Goal: Transaction & Acquisition: Book appointment/travel/reservation

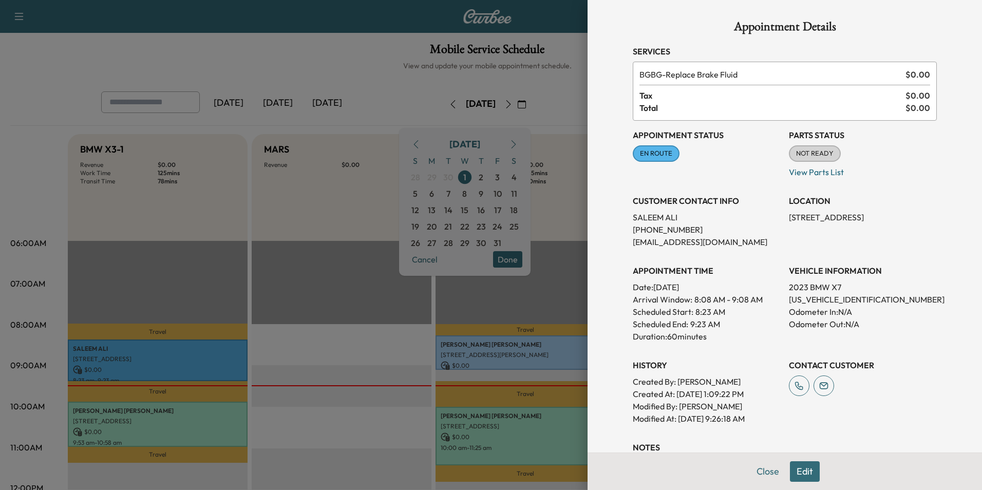
scroll to position [154, 0]
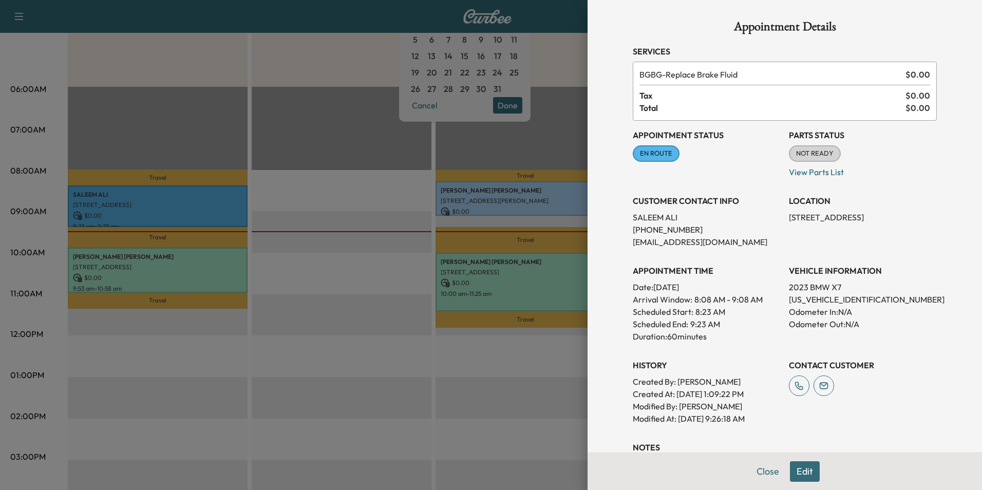
click at [762, 470] on button "Close" at bounding box center [768, 471] width 36 height 21
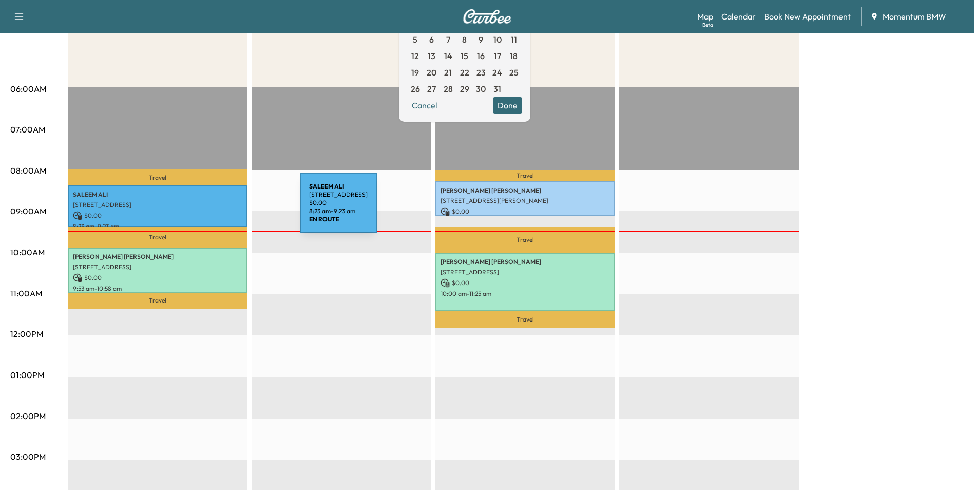
click at [223, 208] on div "[PERSON_NAME] [STREET_ADDRESS] $ 0.00 8:23 am - 9:23 am" at bounding box center [158, 206] width 180 height 42
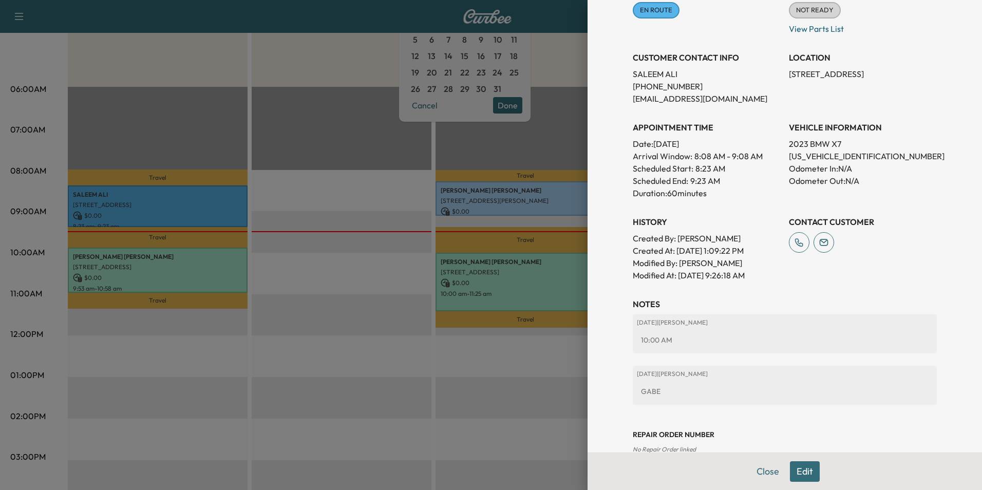
scroll to position [165, 0]
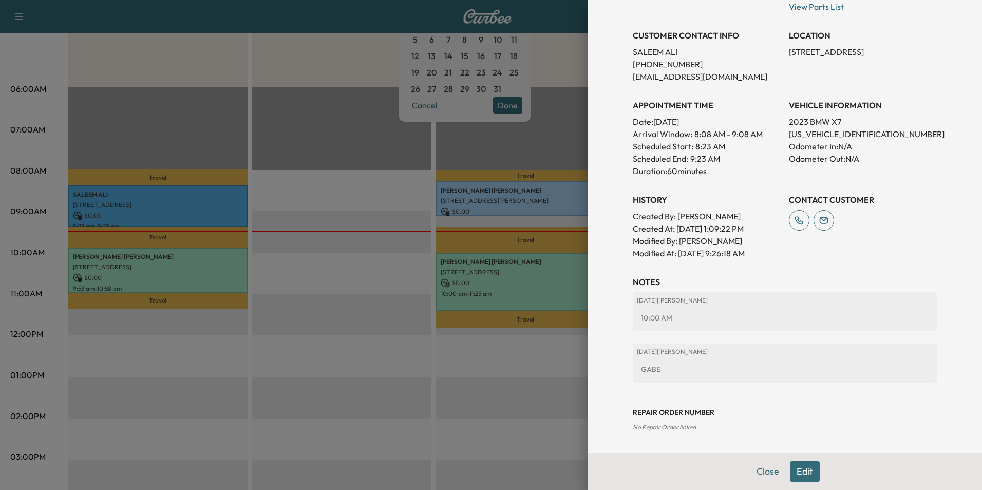
click at [803, 470] on button "Edit" at bounding box center [805, 471] width 30 height 21
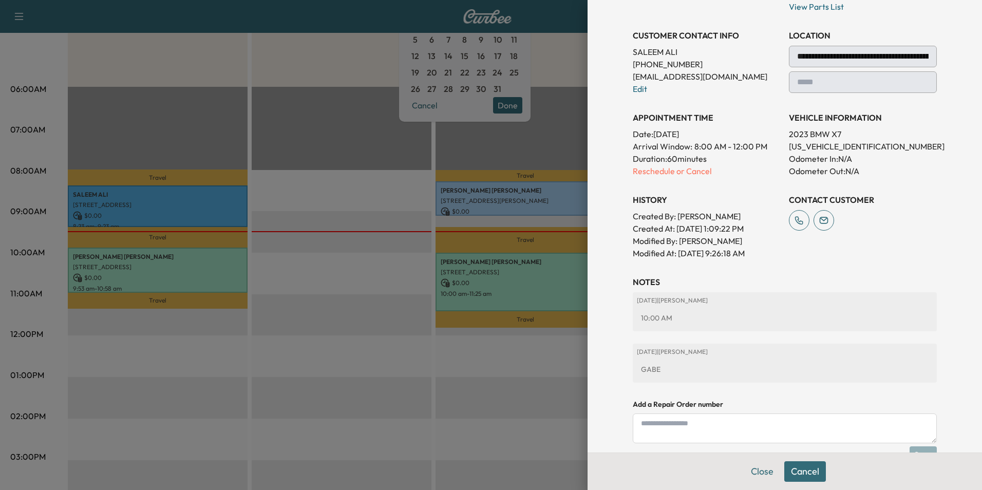
scroll to position [252, 0]
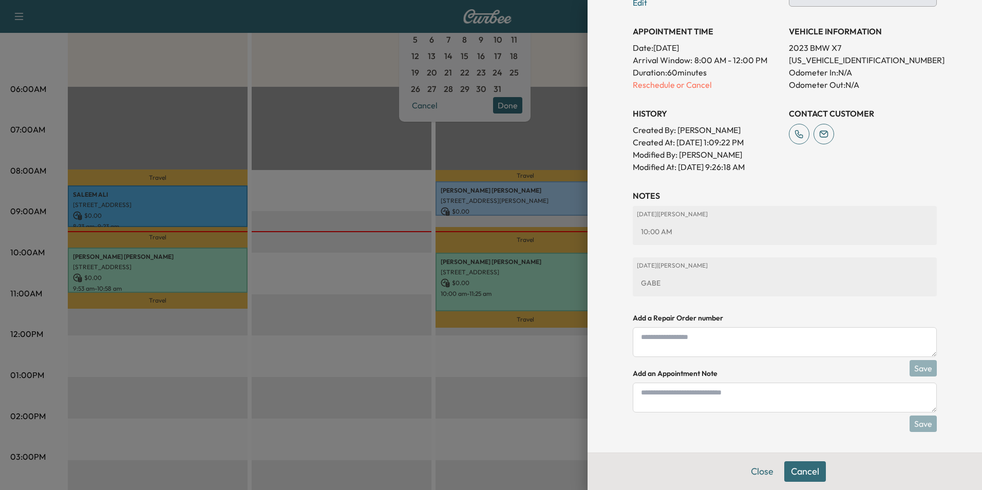
click at [755, 397] on textarea at bounding box center [785, 397] width 304 height 30
type textarea "*"
type textarea "**********"
click at [917, 421] on button "Save" at bounding box center [922, 423] width 27 height 16
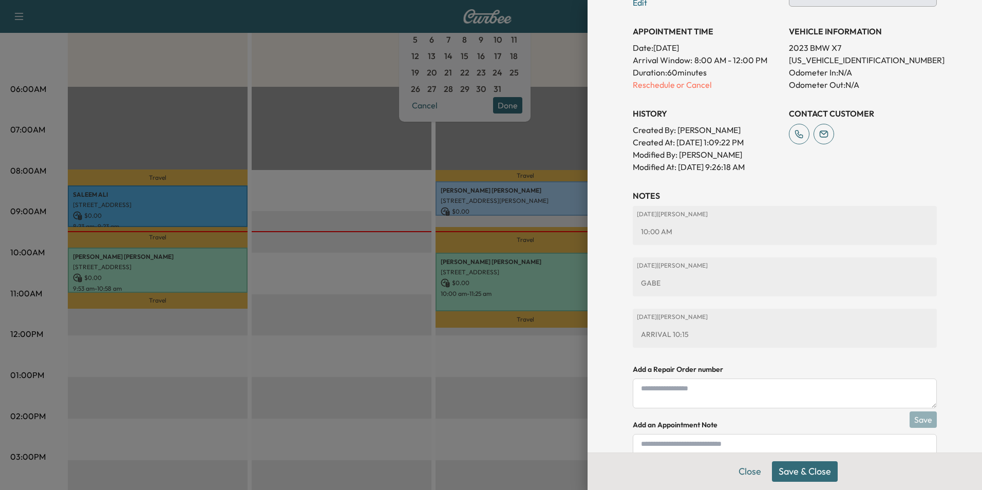
click at [814, 469] on button "Save & Close" at bounding box center [805, 471] width 66 height 21
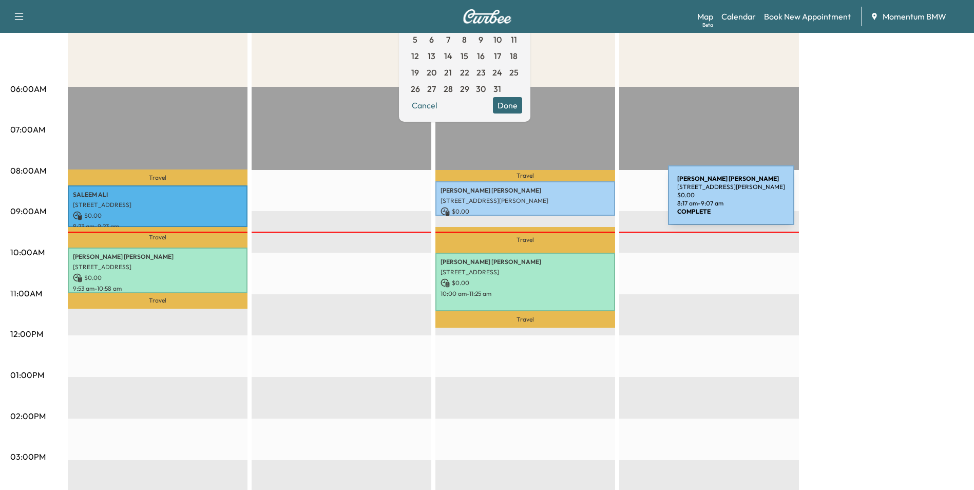
click at [591, 201] on p "[STREET_ADDRESS][PERSON_NAME]" at bounding box center [525, 201] width 169 height 8
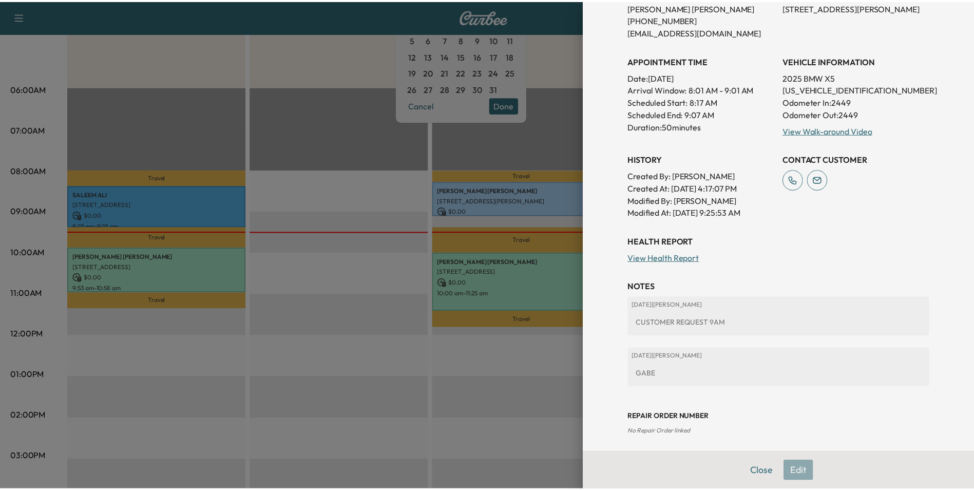
scroll to position [215, 0]
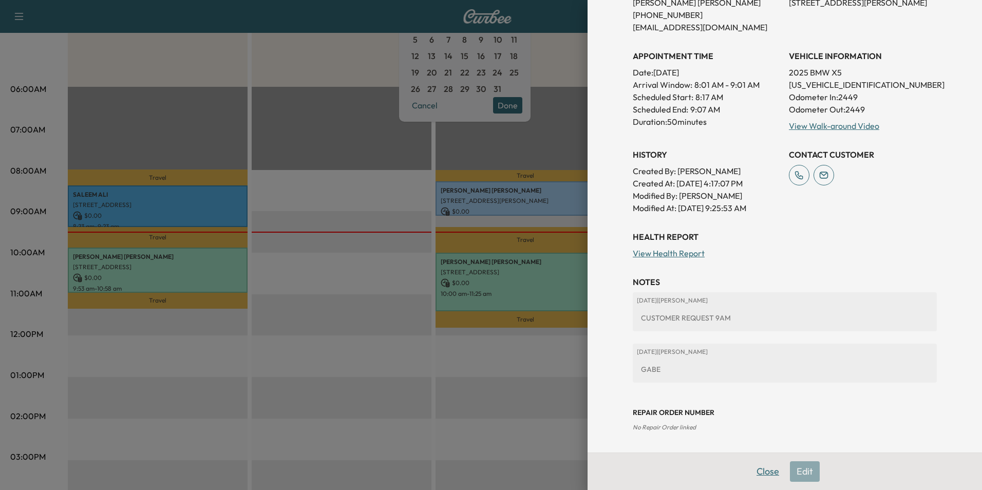
drag, startPoint x: 758, startPoint y: 473, endPoint x: 782, endPoint y: 472, distance: 24.1
click at [761, 473] on button "Close" at bounding box center [768, 471] width 36 height 21
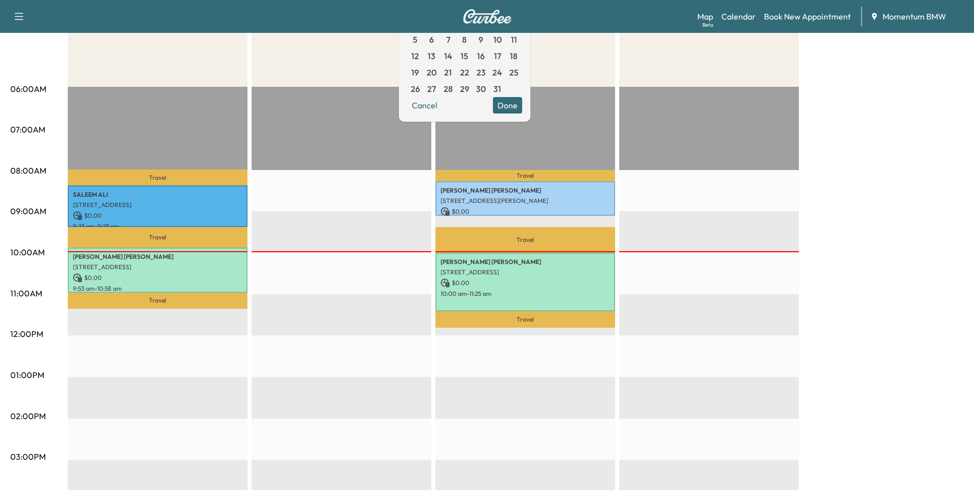
scroll to position [0, 0]
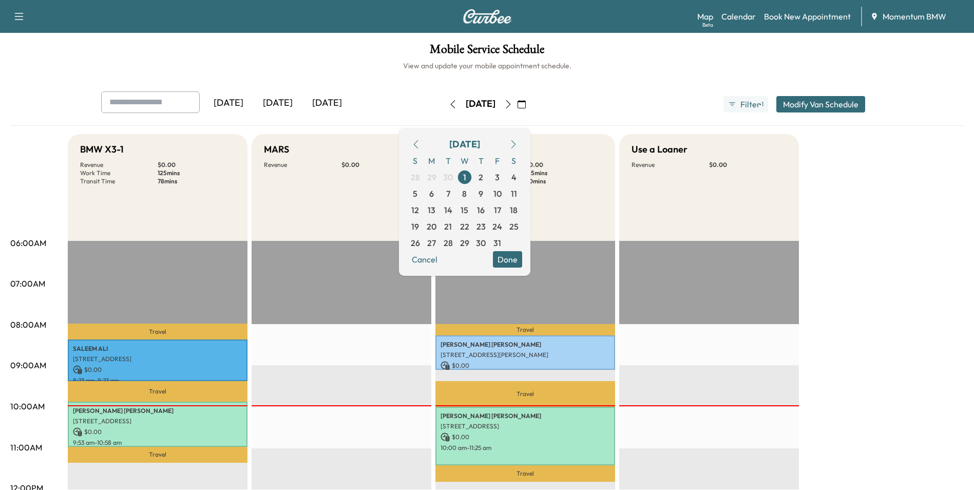
click at [512, 102] on icon "button" at bounding box center [508, 104] width 8 height 8
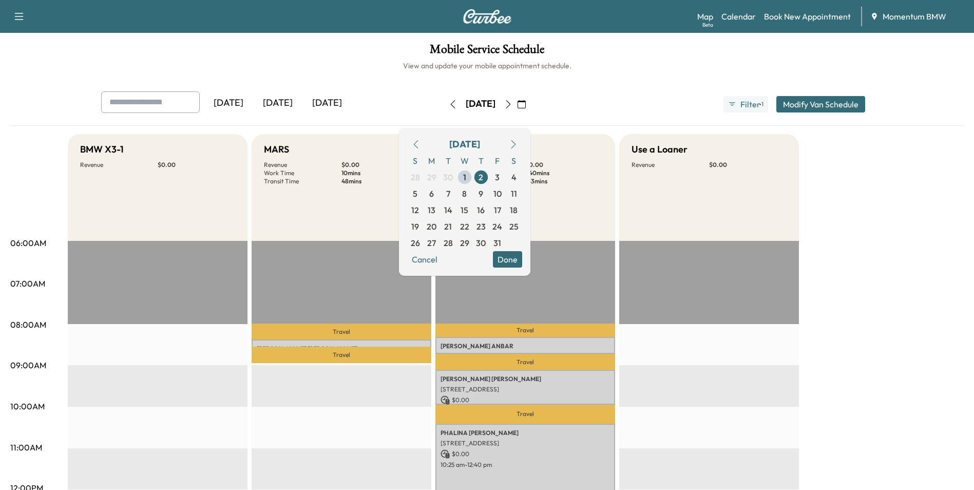
click at [512, 103] on icon "button" at bounding box center [508, 104] width 8 height 8
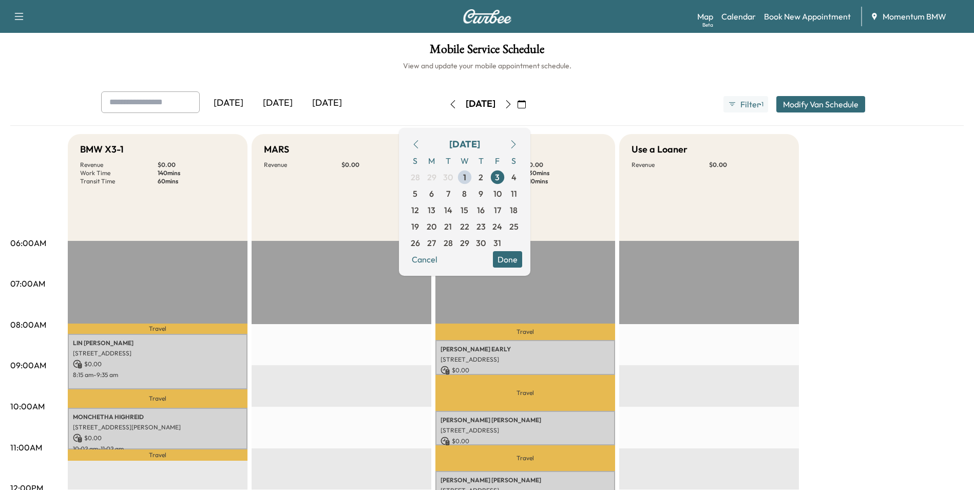
drag, startPoint x: 450, startPoint y: 261, endPoint x: 458, endPoint y: 262, distance: 8.2
click at [442, 261] on button "Cancel" at bounding box center [424, 259] width 35 height 16
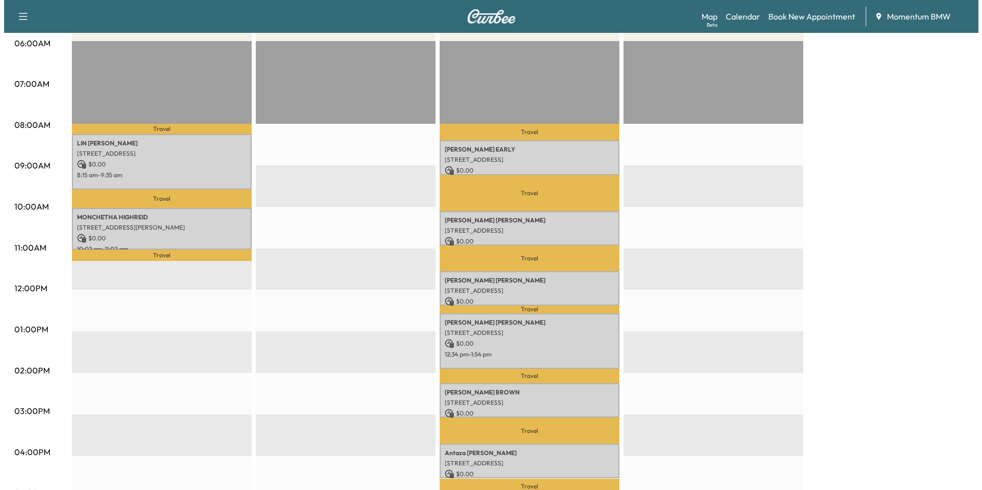
scroll to position [205, 0]
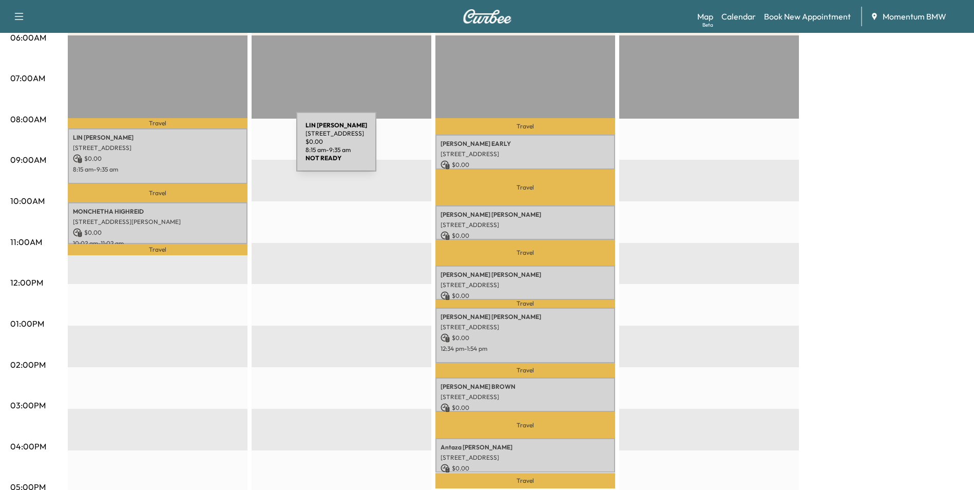
click at [219, 148] on p "[STREET_ADDRESS]" at bounding box center [157, 148] width 169 height 8
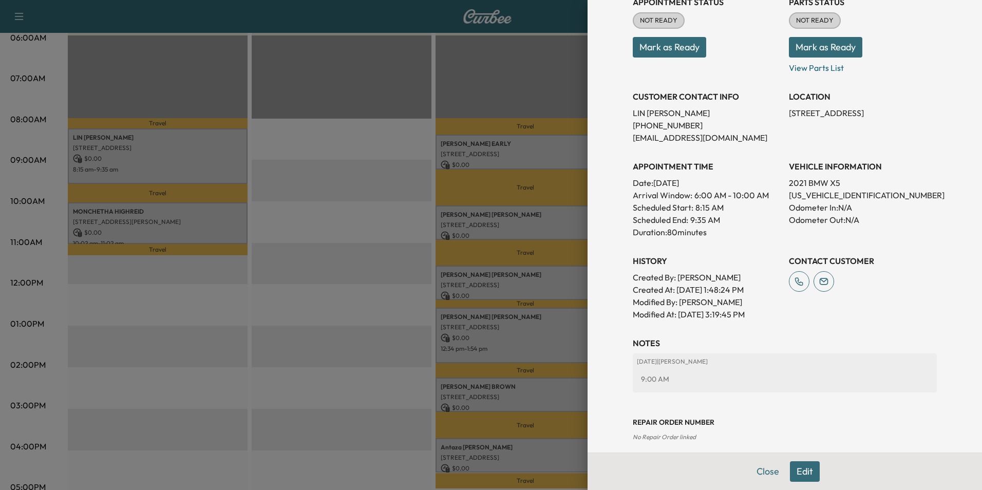
scroll to position [143, 0]
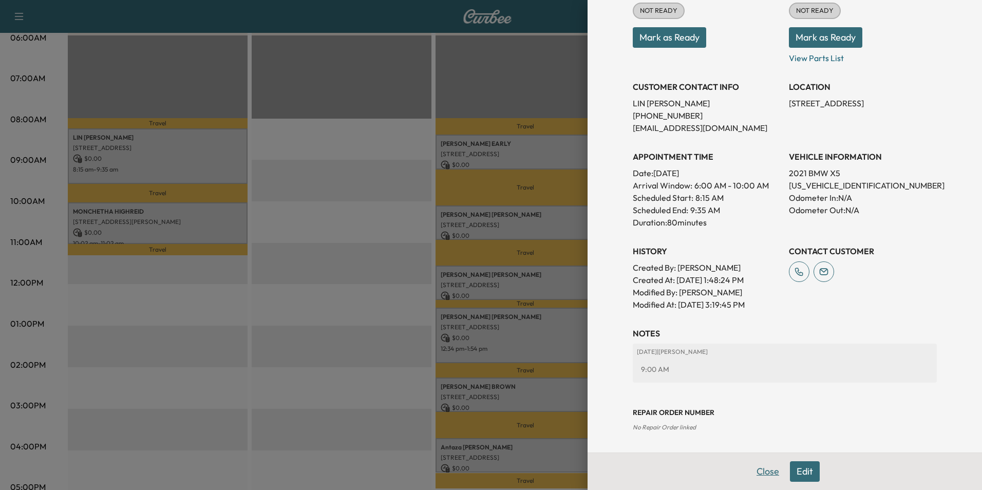
click at [761, 472] on button "Close" at bounding box center [768, 471] width 36 height 21
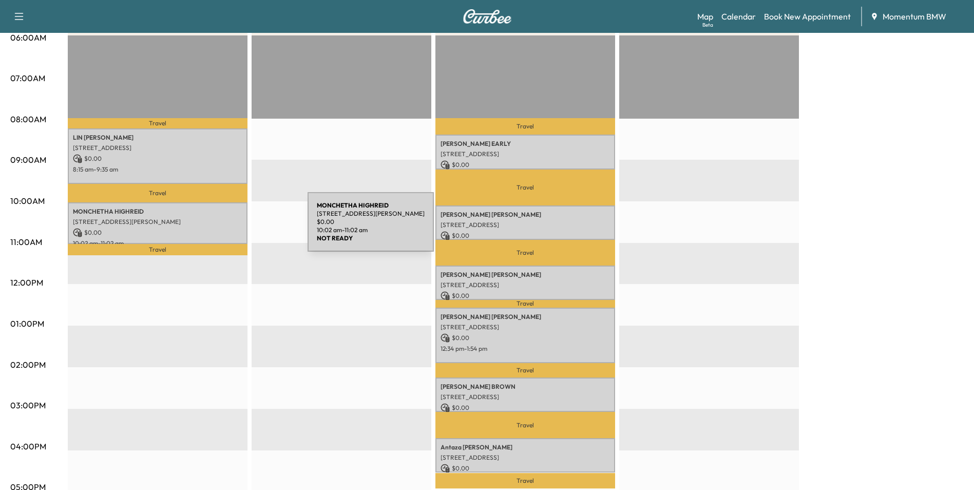
click at [231, 228] on p "$ 0.00" at bounding box center [157, 232] width 169 height 9
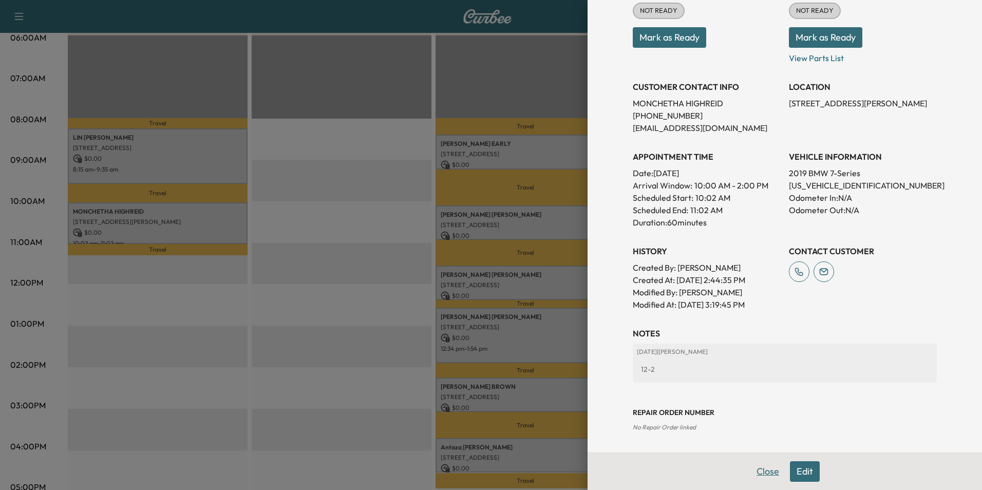
click at [758, 466] on button "Close" at bounding box center [768, 471] width 36 height 21
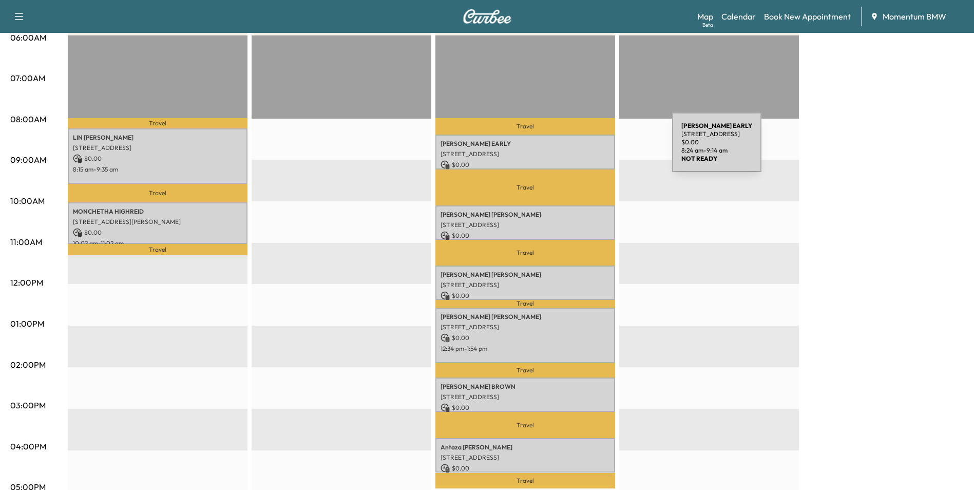
click at [595, 148] on div "[PERSON_NAME] EARLY [STREET_ADDRESS] $ 0.00 8:24 am - 9:14 am" at bounding box center [525, 152] width 180 height 34
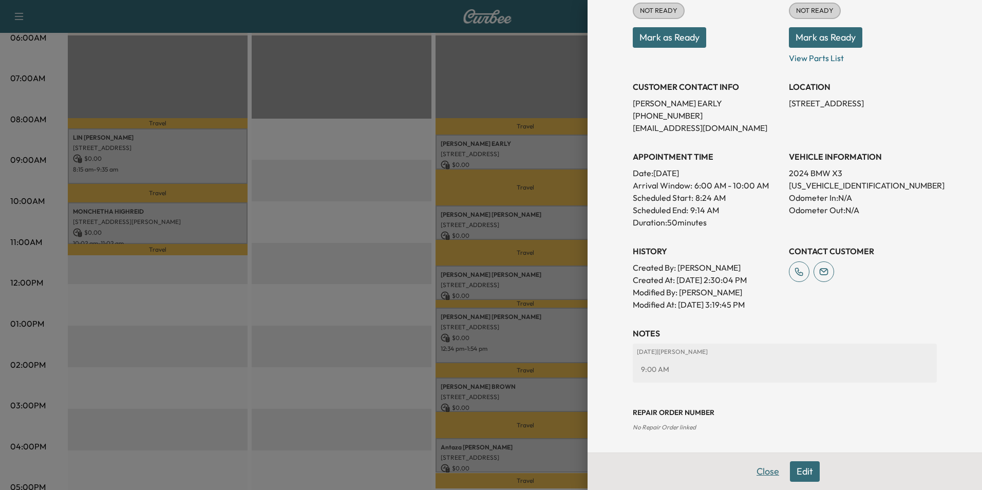
click at [757, 470] on button "Close" at bounding box center [768, 471] width 36 height 21
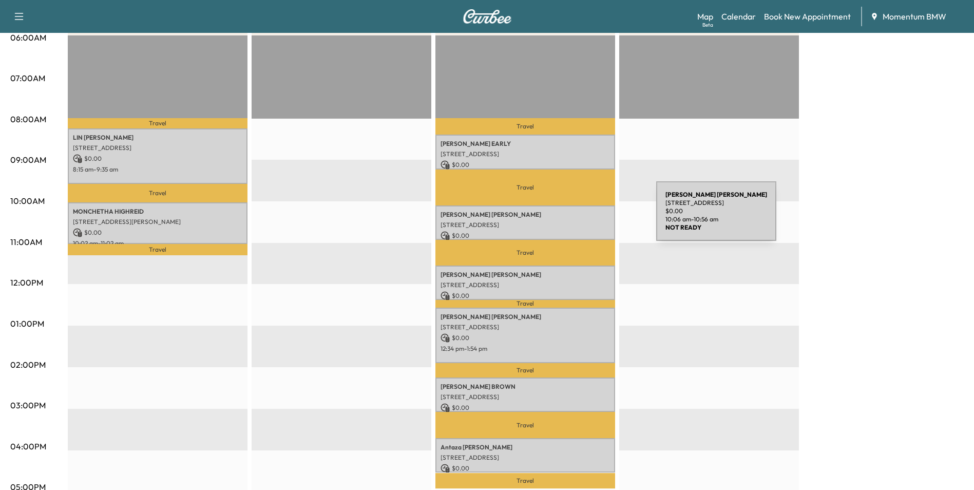
click at [579, 217] on div "[PERSON_NAME] [STREET_ADDRESS] $ 0.00 10:06 am - 10:56 am" at bounding box center [525, 222] width 180 height 34
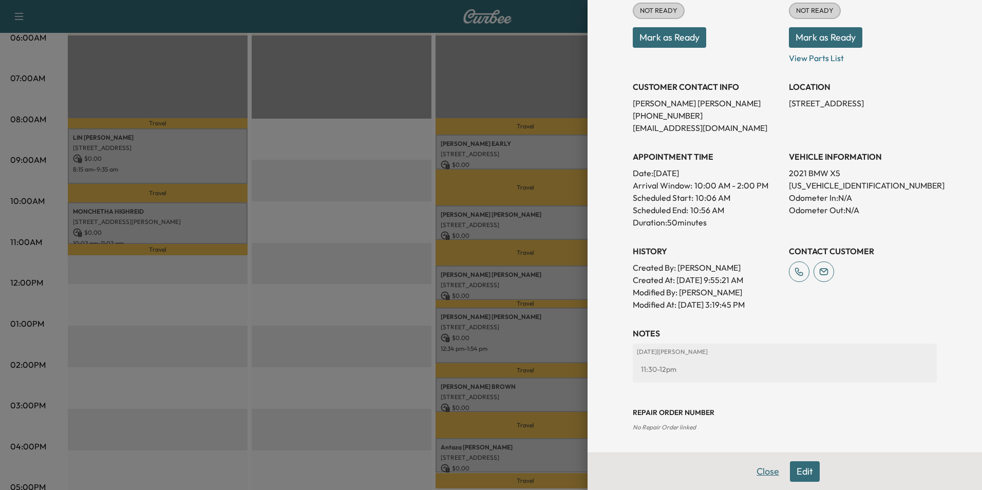
click at [755, 471] on button "Close" at bounding box center [768, 471] width 36 height 21
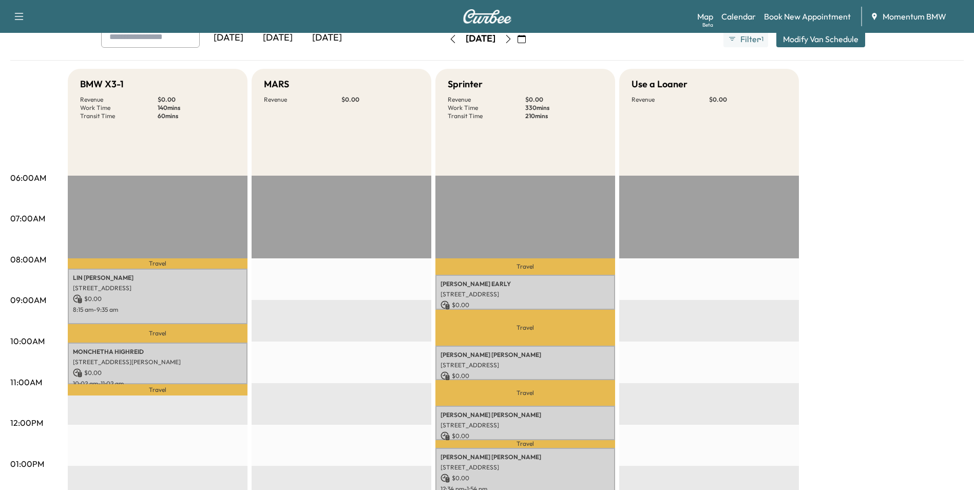
scroll to position [51, 0]
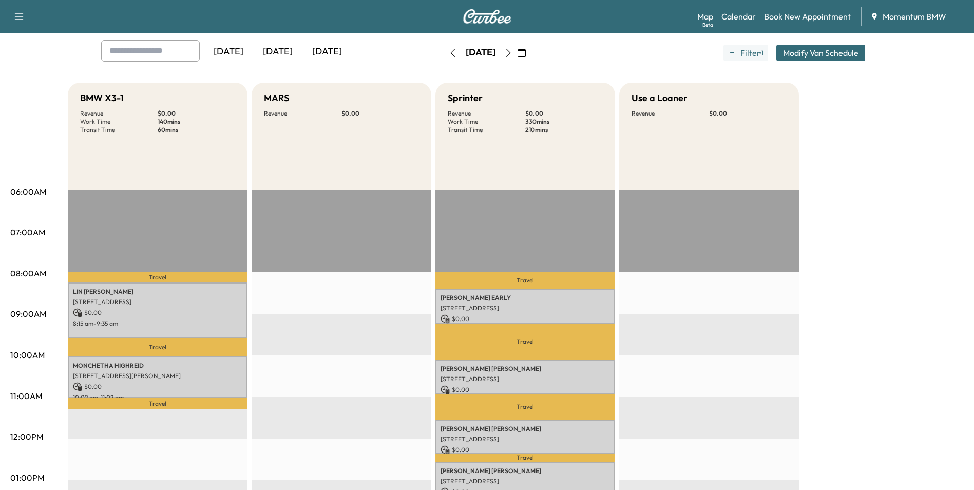
click at [444, 47] on button "button" at bounding box center [452, 53] width 17 height 16
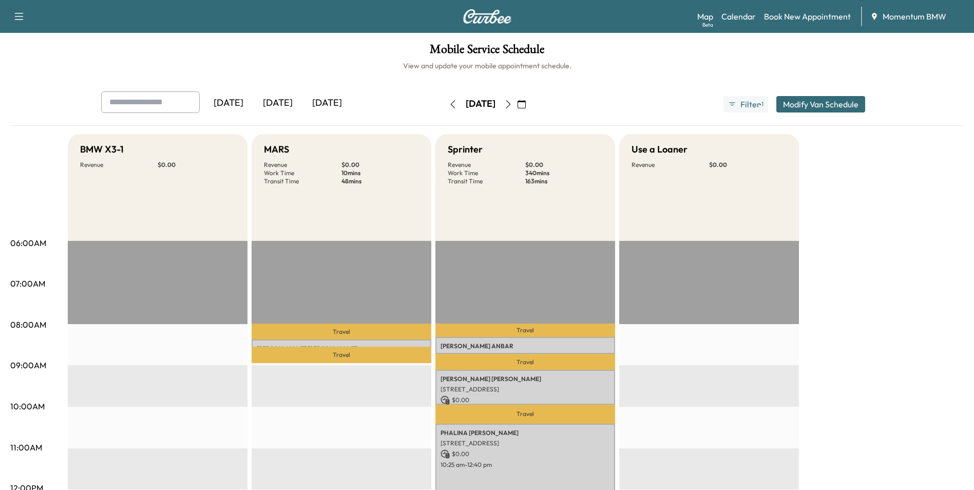
click at [449, 103] on icon "button" at bounding box center [453, 104] width 8 height 8
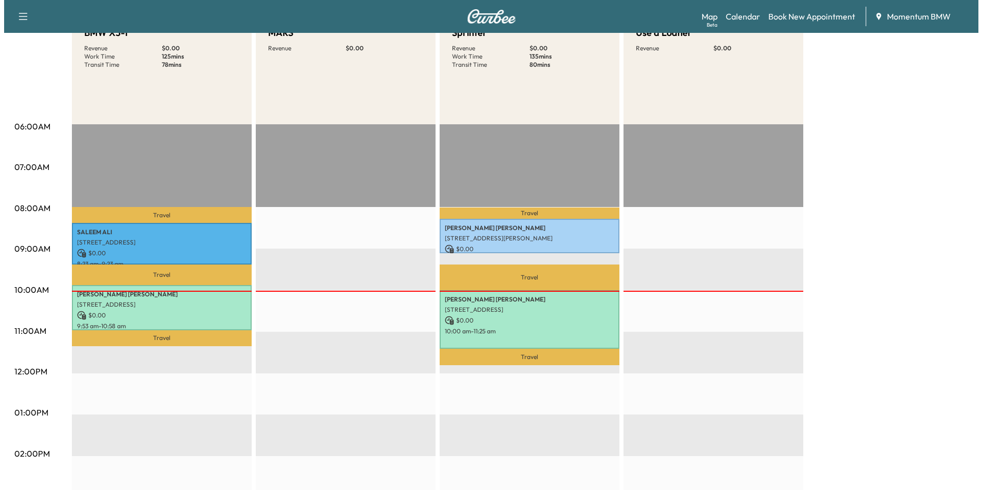
scroll to position [205, 0]
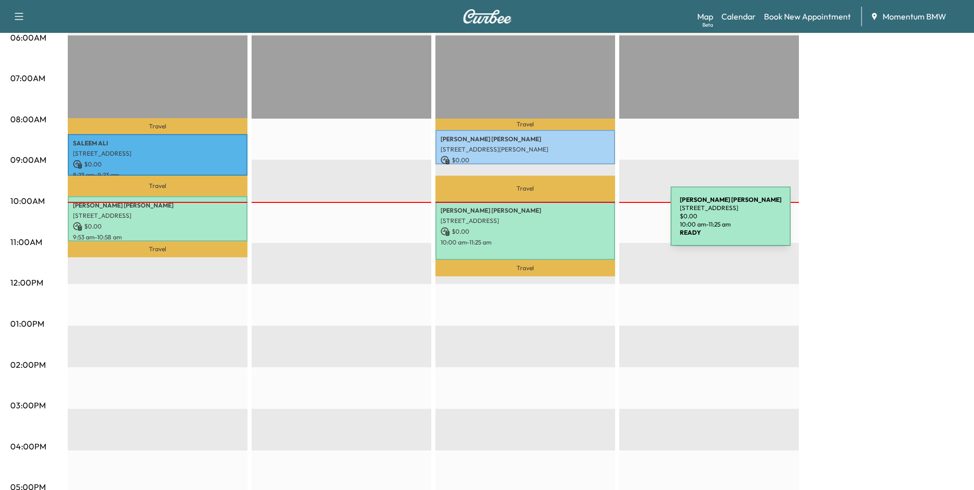
click at [594, 222] on div "[PERSON_NAME] [STREET_ADDRESS] $ 0.00 10:00 am - 11:25 am" at bounding box center [525, 230] width 180 height 59
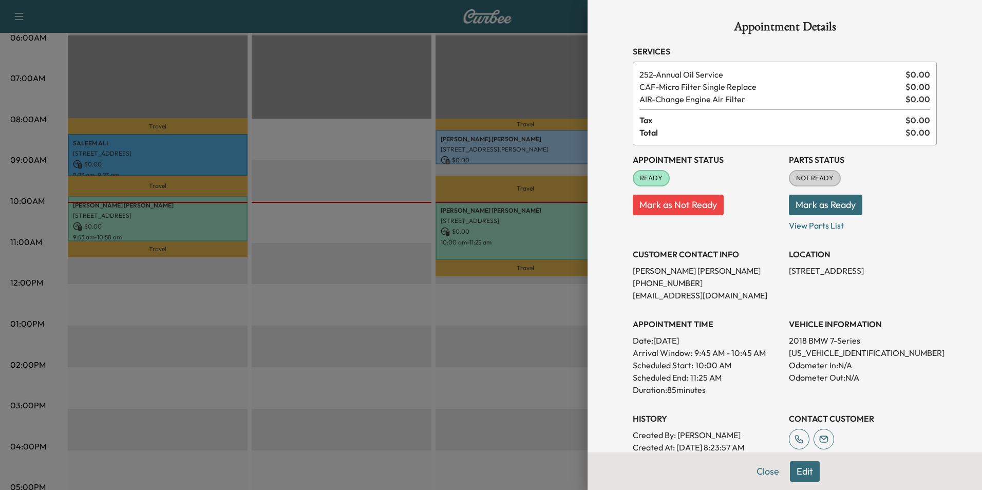
scroll to position [128, 0]
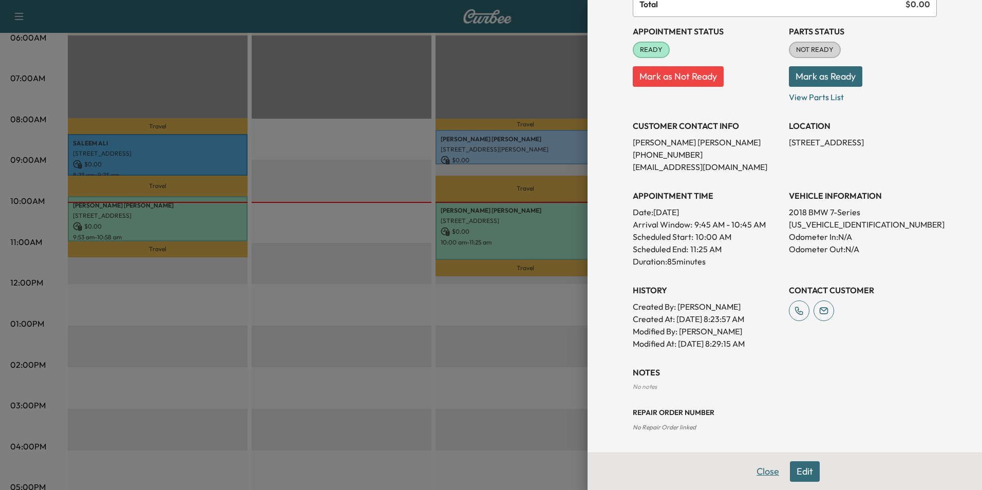
click at [764, 472] on button "Close" at bounding box center [768, 471] width 36 height 21
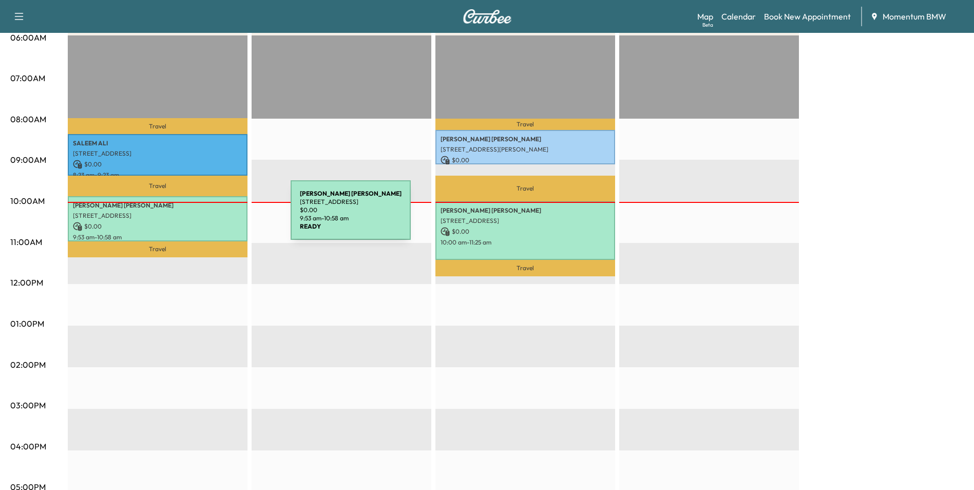
click at [214, 216] on p "[STREET_ADDRESS]" at bounding box center [157, 216] width 169 height 8
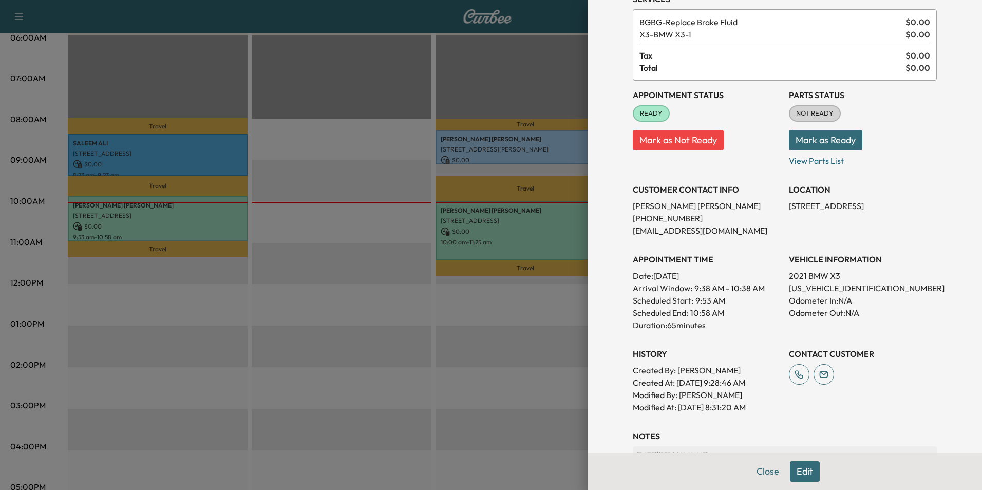
scroll to position [206, 0]
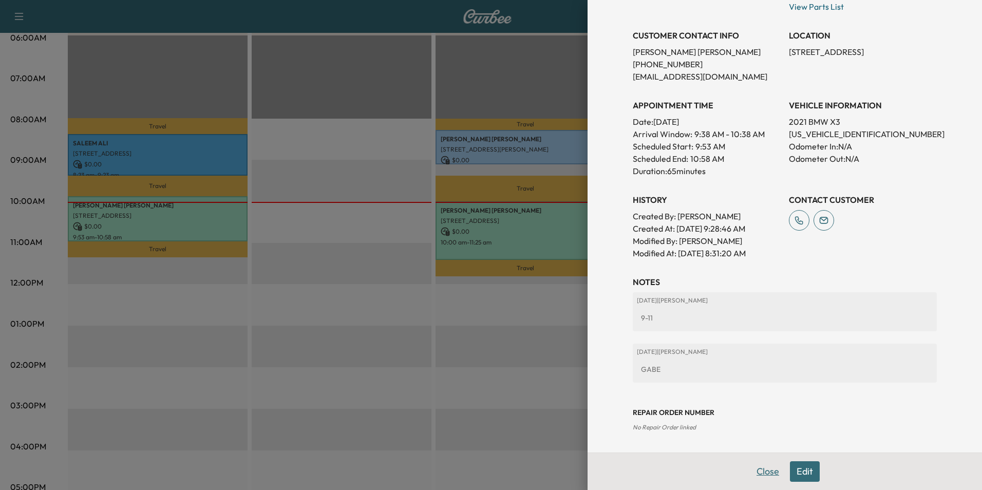
click at [760, 468] on button "Close" at bounding box center [768, 471] width 36 height 21
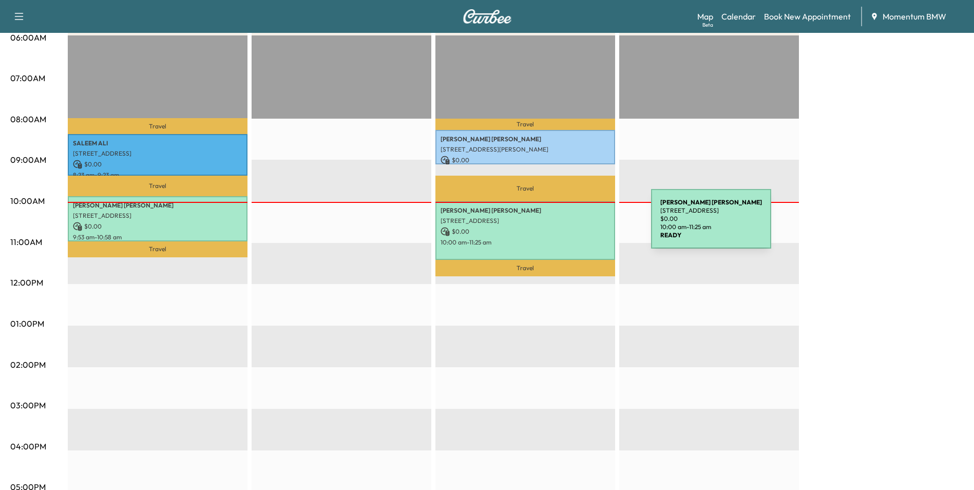
click at [574, 227] on p "$ 0.00" at bounding box center [525, 231] width 169 height 9
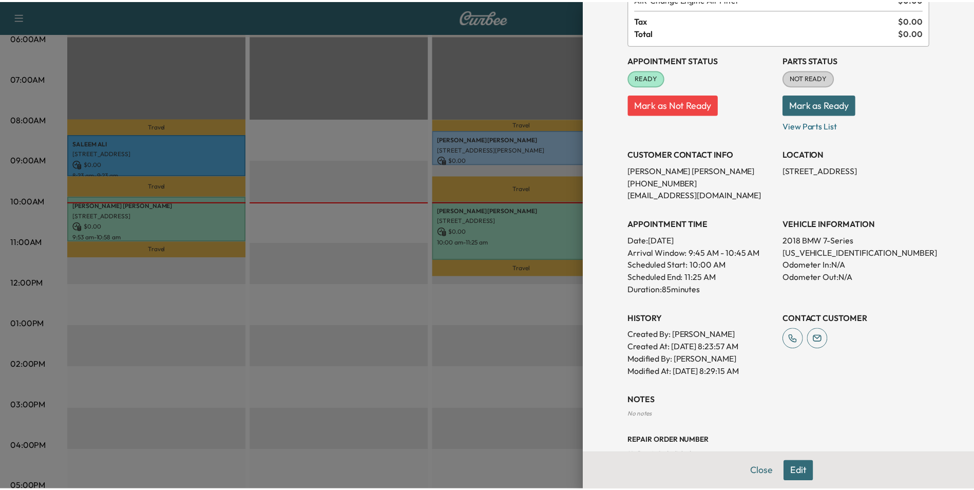
scroll to position [128, 0]
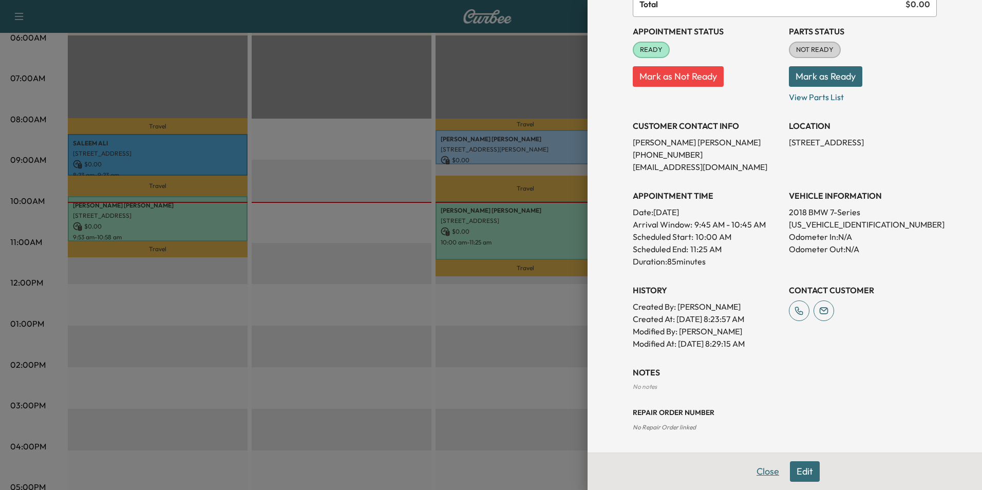
click at [767, 471] on button "Close" at bounding box center [768, 471] width 36 height 21
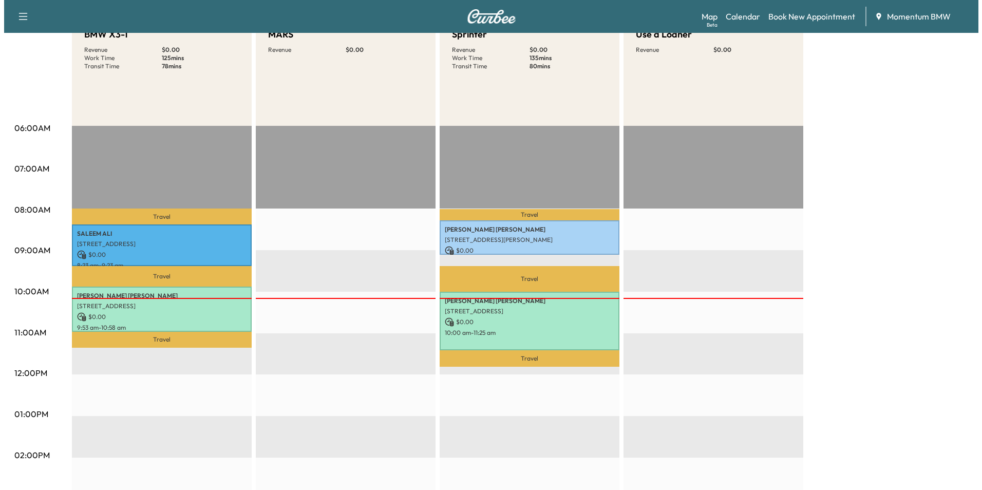
scroll to position [0, 0]
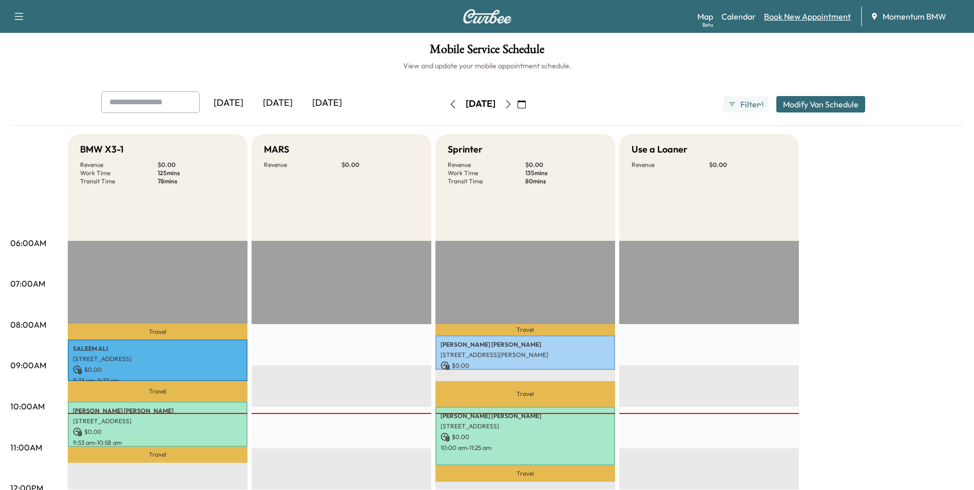
click at [815, 18] on link "Book New Appointment" at bounding box center [807, 16] width 87 height 12
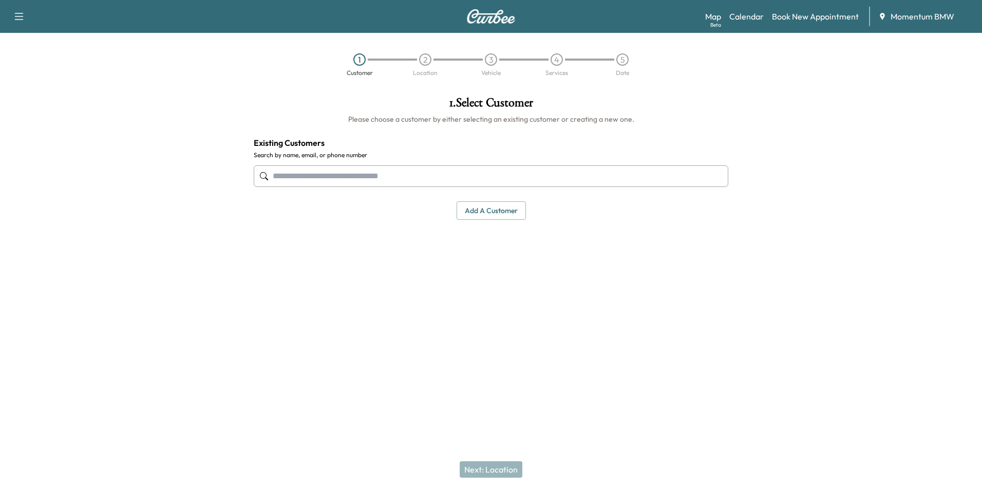
click at [444, 177] on input "text" at bounding box center [491, 176] width 474 height 22
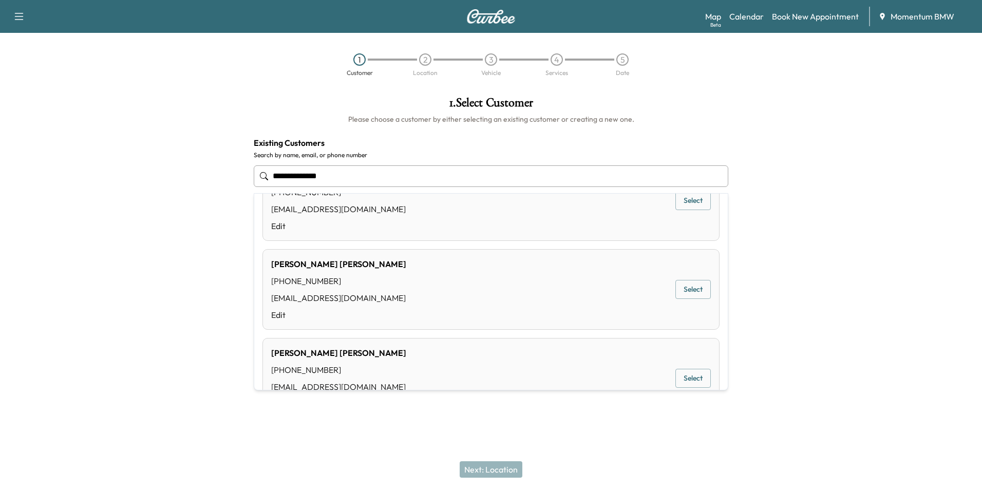
scroll to position [205, 0]
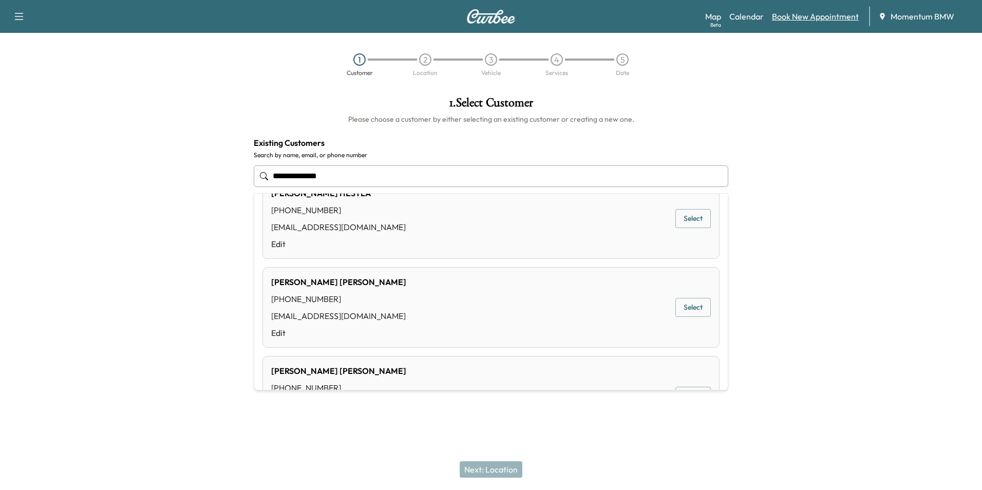
type input "**********"
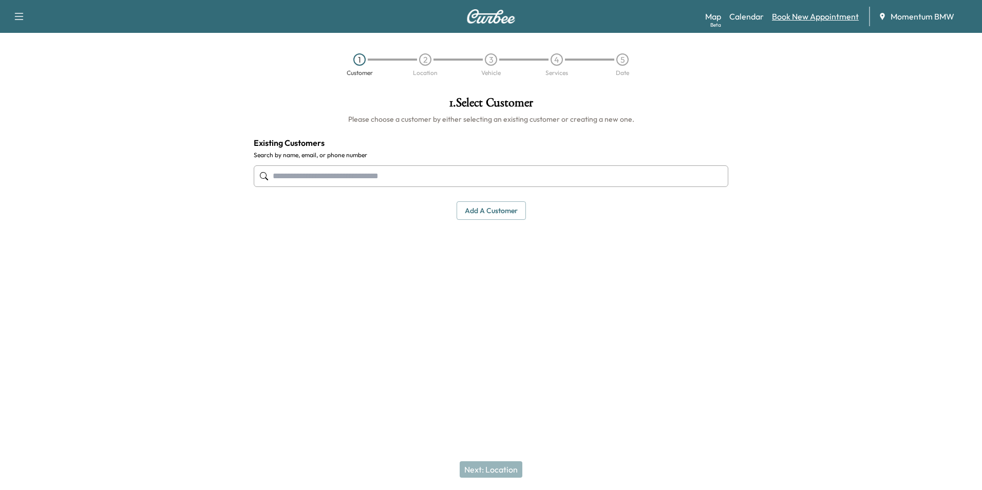
click at [792, 15] on link "Book New Appointment" at bounding box center [815, 16] width 87 height 12
click at [498, 213] on button "Add a customer" at bounding box center [490, 210] width 69 height 19
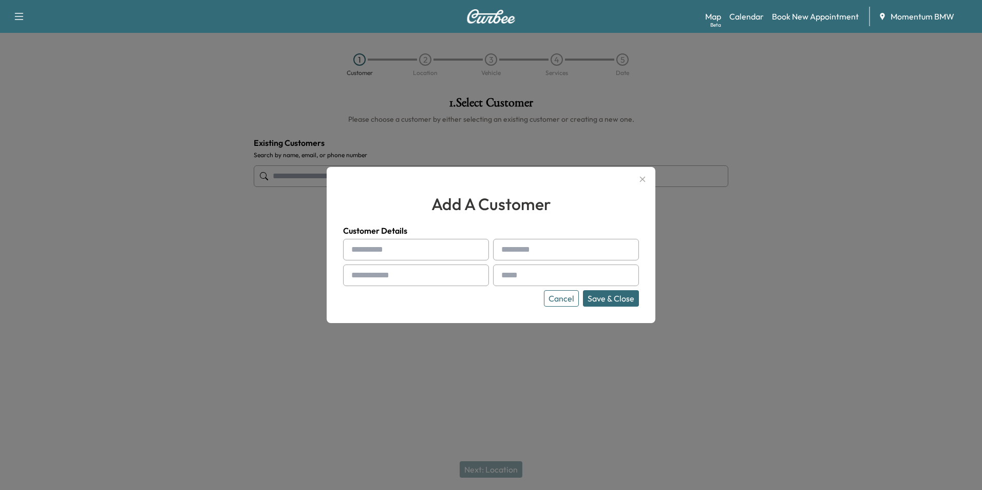
drag, startPoint x: 418, startPoint y: 253, endPoint x: 424, endPoint y: 246, distance: 8.4
click at [418, 253] on input "text" at bounding box center [416, 250] width 146 height 22
type input "*******"
type input "*"
type input "******"
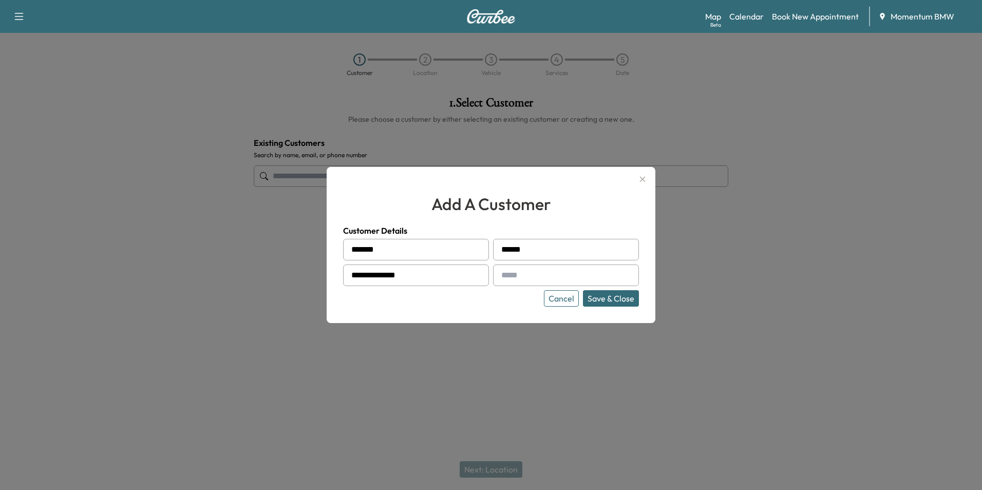
type input "**********"
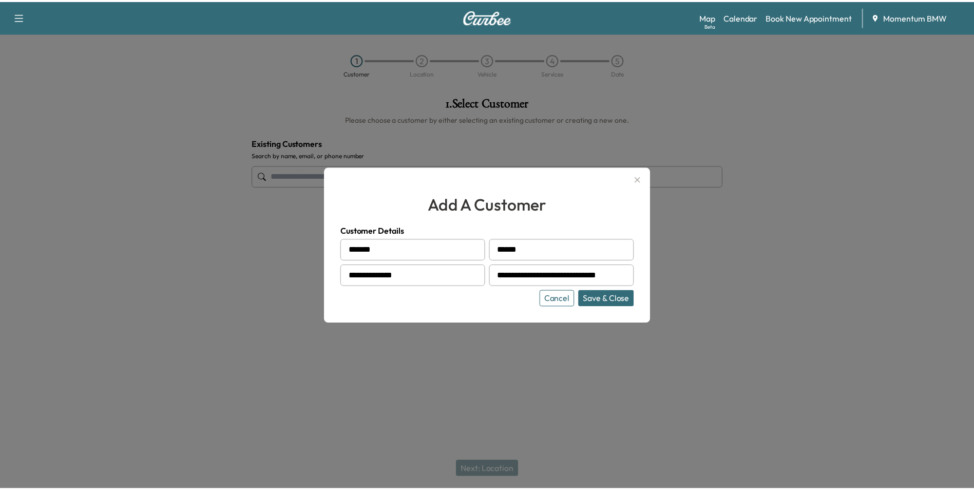
scroll to position [0, 0]
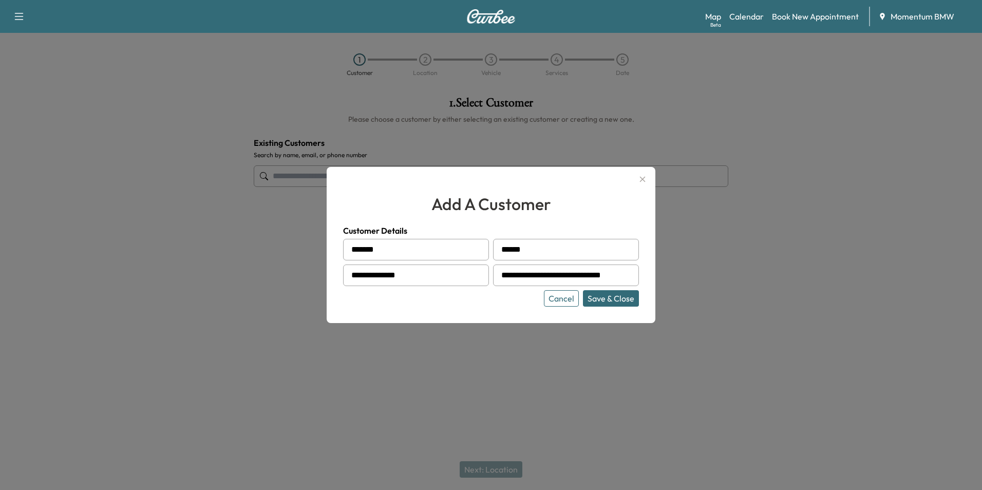
click at [614, 299] on button "Save & Close" at bounding box center [611, 298] width 56 height 16
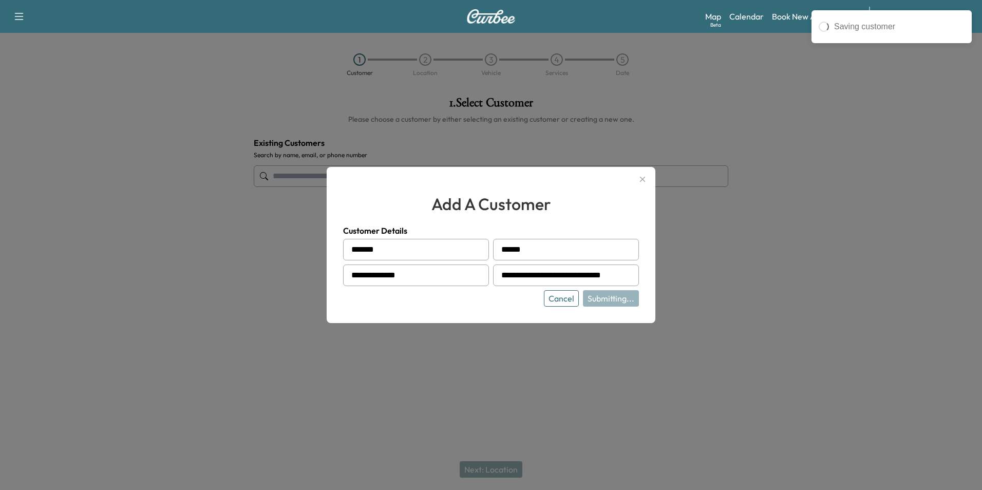
type input "**********"
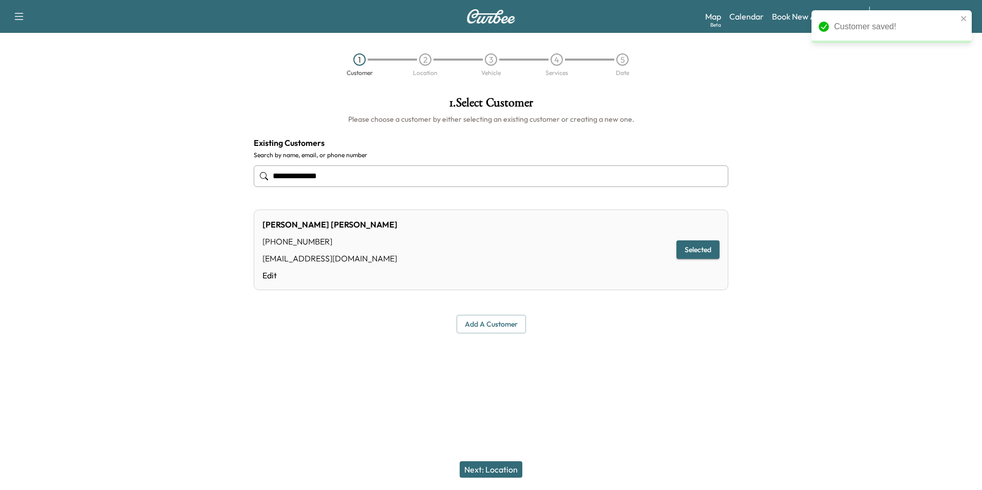
click at [511, 474] on button "Next: Location" at bounding box center [491, 469] width 63 height 16
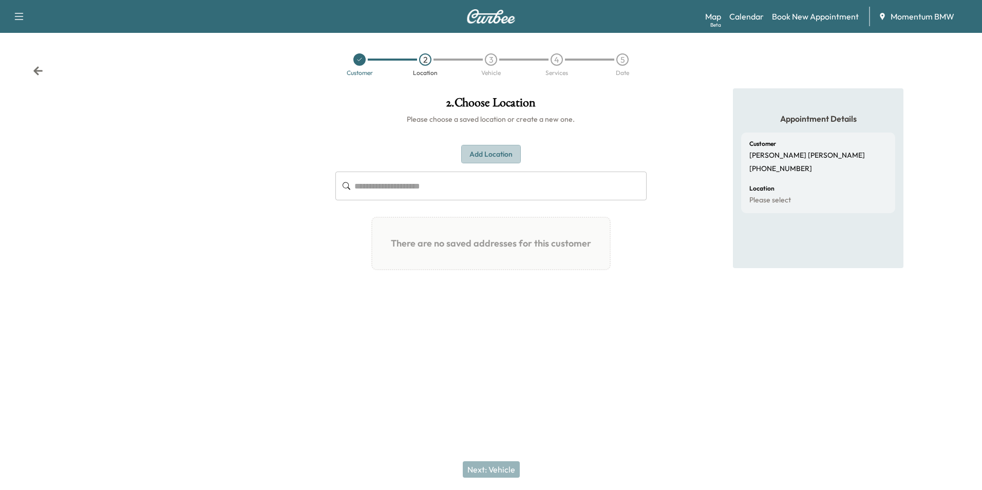
click at [499, 152] on button "Add Location" at bounding box center [491, 154] width 60 height 19
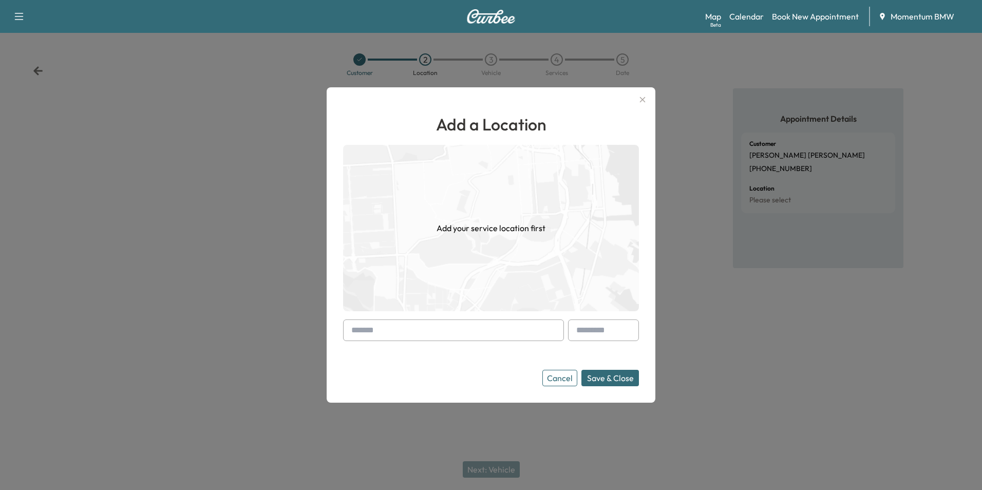
click at [468, 332] on input "text" at bounding box center [453, 330] width 221 height 22
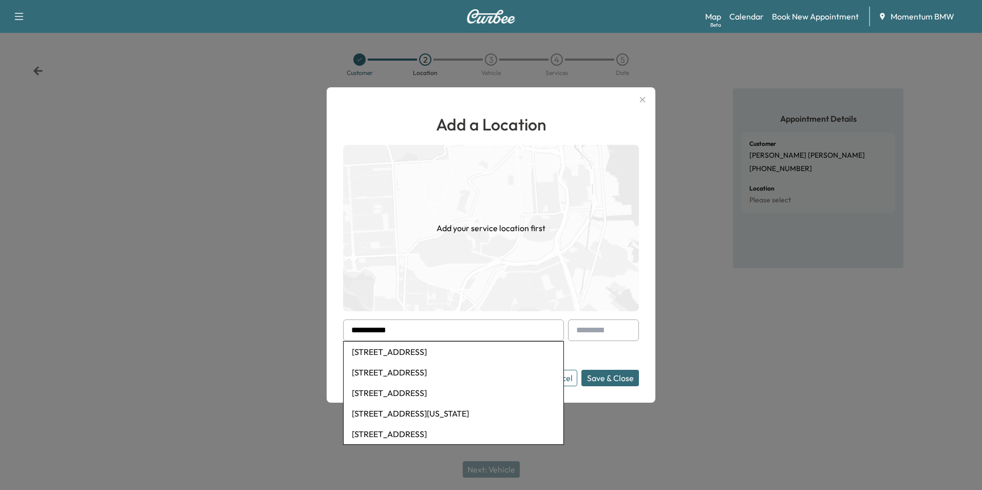
click at [458, 352] on li "[STREET_ADDRESS]" at bounding box center [453, 351] width 220 height 21
type input "**********"
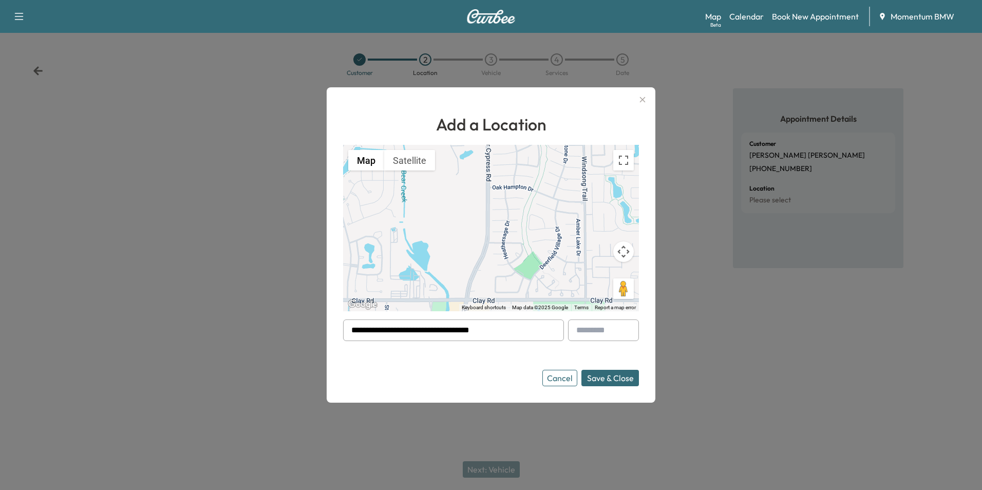
click at [624, 382] on button "Save & Close" at bounding box center [610, 378] width 58 height 16
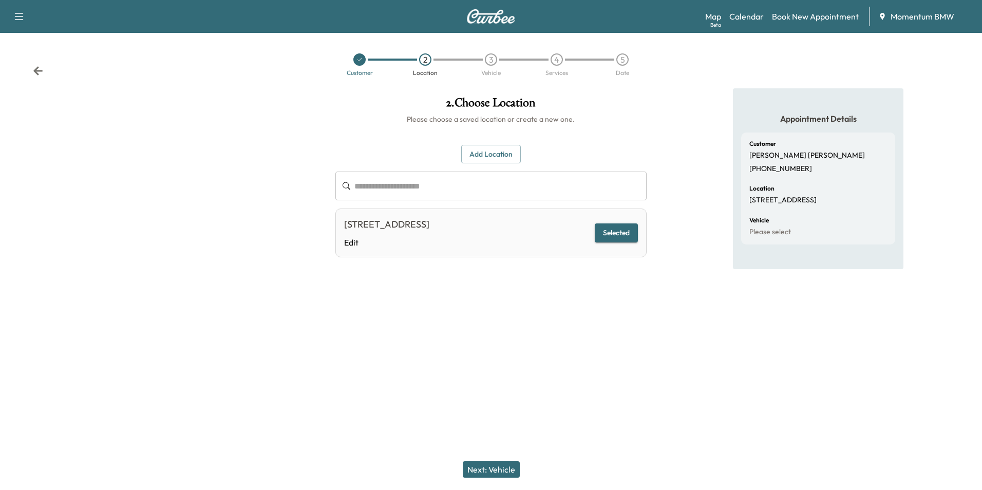
click at [504, 468] on button "Next: Vehicle" at bounding box center [491, 469] width 57 height 16
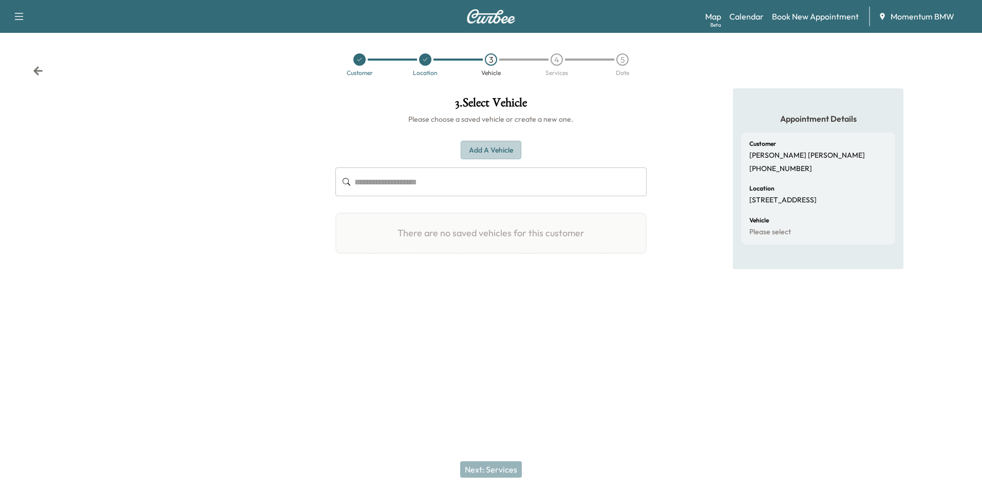
click at [498, 150] on button "Add a Vehicle" at bounding box center [491, 150] width 61 height 19
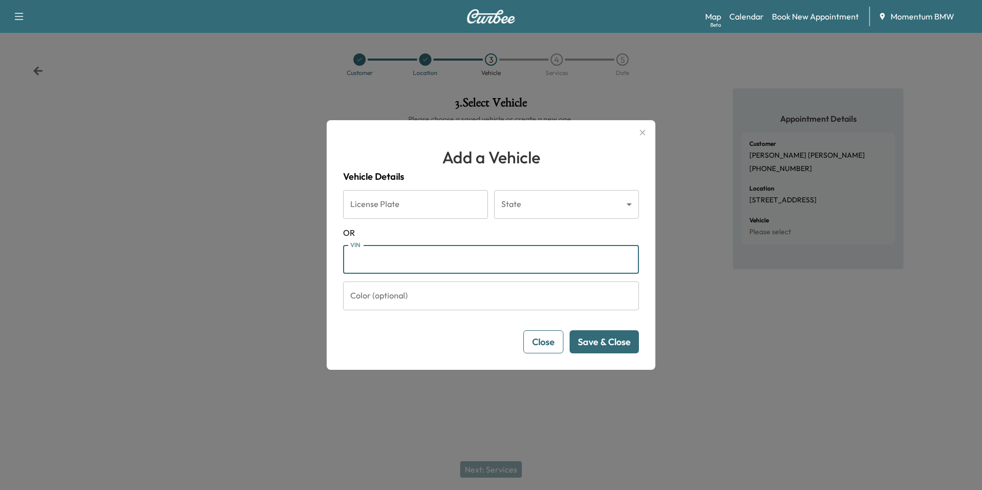
paste input "**********"
type input "**********"
click at [616, 347] on button "Save & Close" at bounding box center [603, 341] width 69 height 23
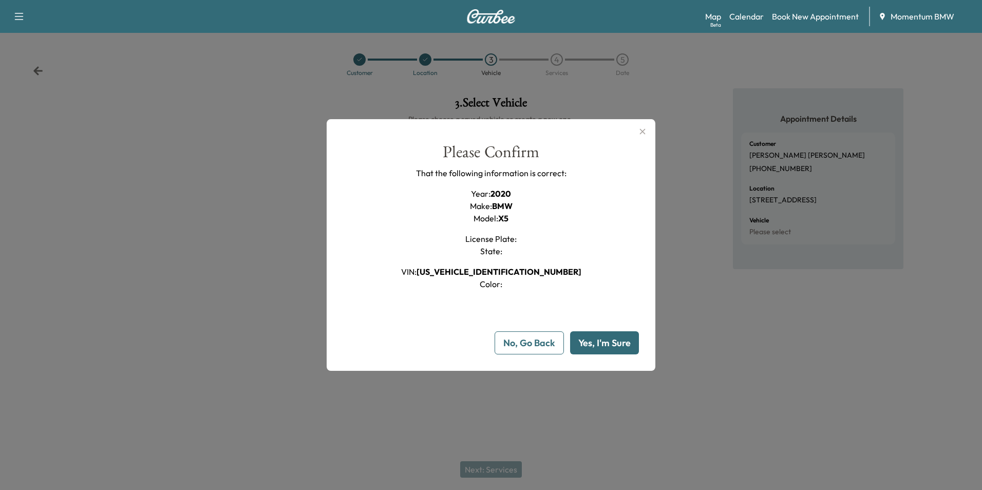
click at [619, 346] on button "Yes, I'm Sure" at bounding box center [604, 342] width 69 height 23
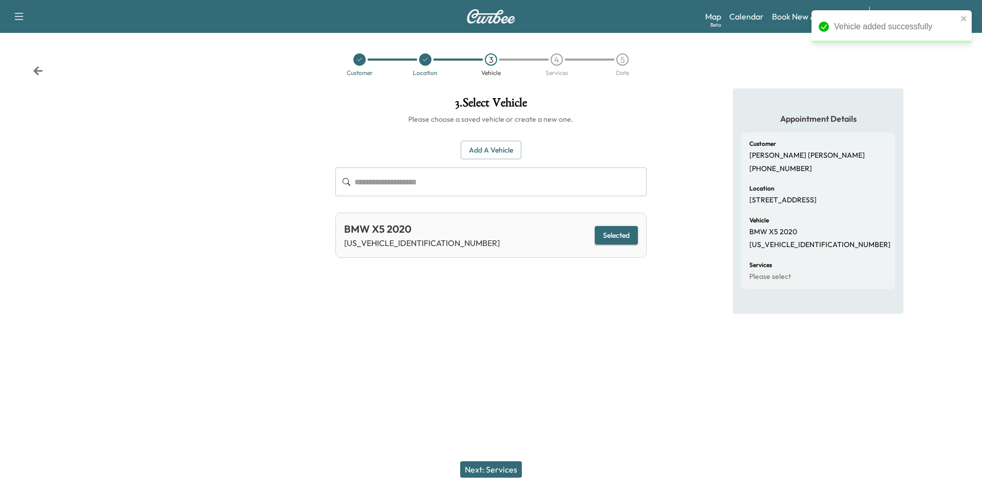
click at [506, 471] on button "Next: Services" at bounding box center [491, 469] width 62 height 16
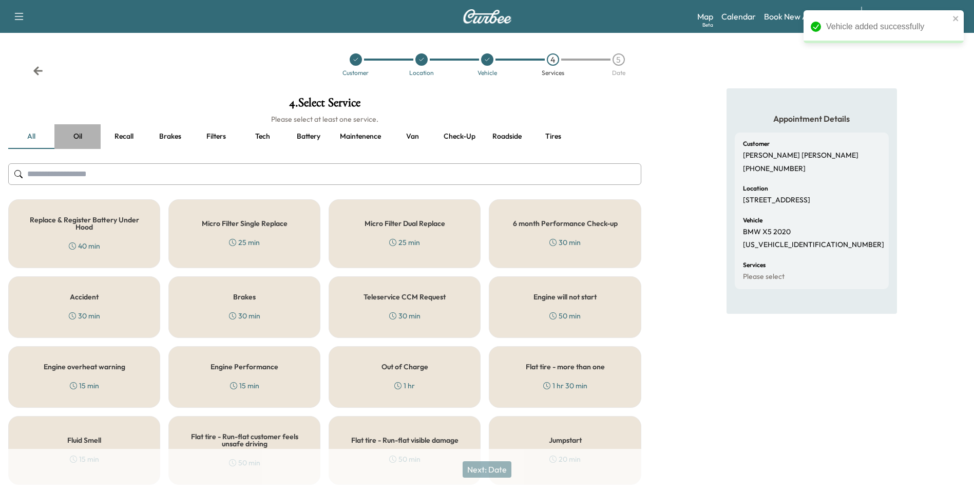
click at [74, 137] on button "Oil" at bounding box center [77, 136] width 46 height 25
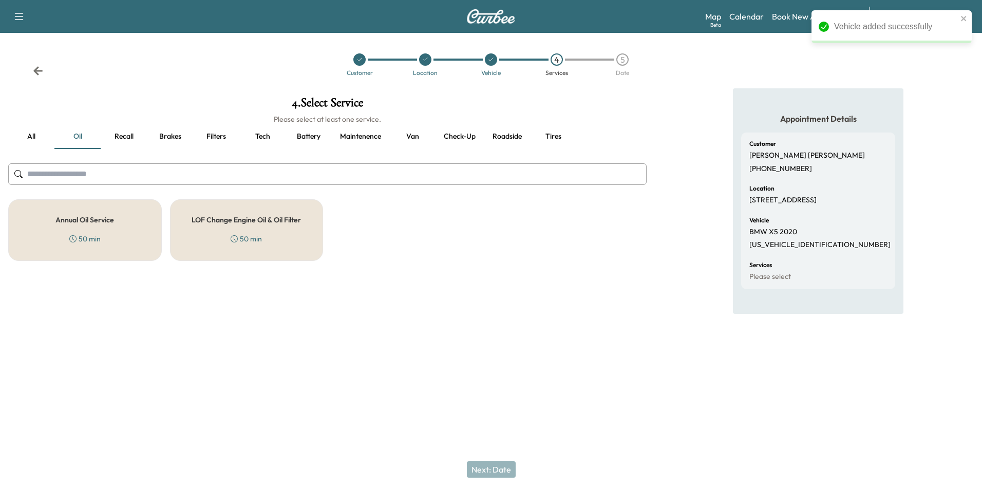
drag, startPoint x: 94, startPoint y: 221, endPoint x: 151, endPoint y: 380, distance: 169.5
click at [95, 221] on h5 "Annual Oil Service" at bounding box center [84, 219] width 59 height 7
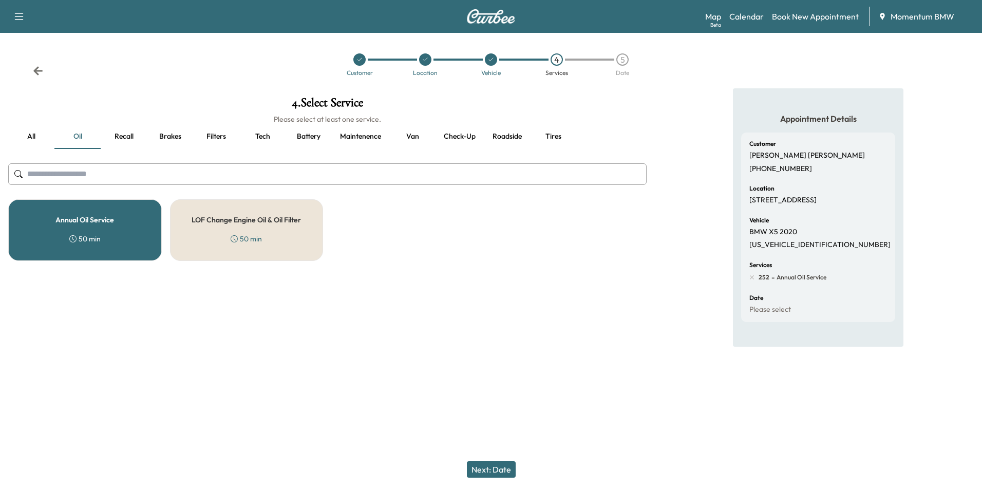
click at [500, 469] on button "Next: Date" at bounding box center [491, 469] width 49 height 16
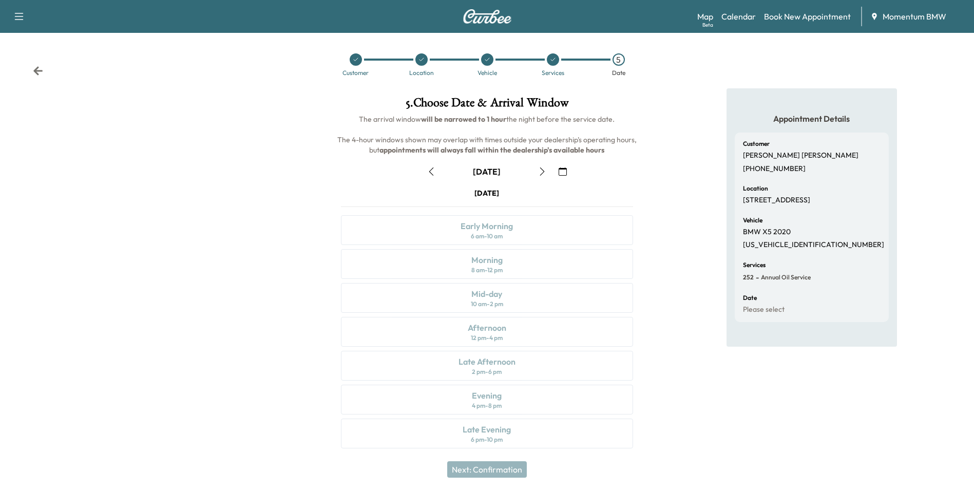
click at [430, 173] on icon "button" at bounding box center [431, 171] width 8 height 8
click at [505, 297] on div "Mid-day 10 am - 2 pm" at bounding box center [487, 298] width 292 height 30
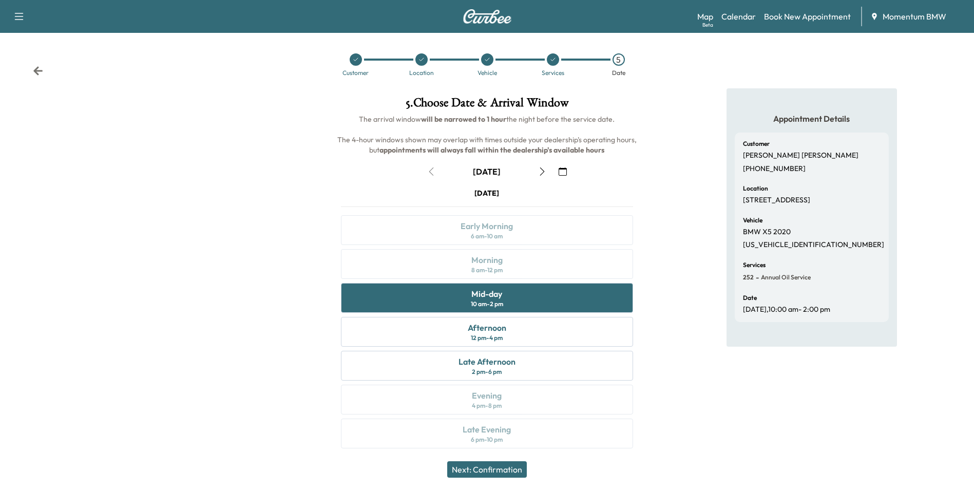
click at [503, 470] on button "Next: Confirmation" at bounding box center [487, 469] width 80 height 16
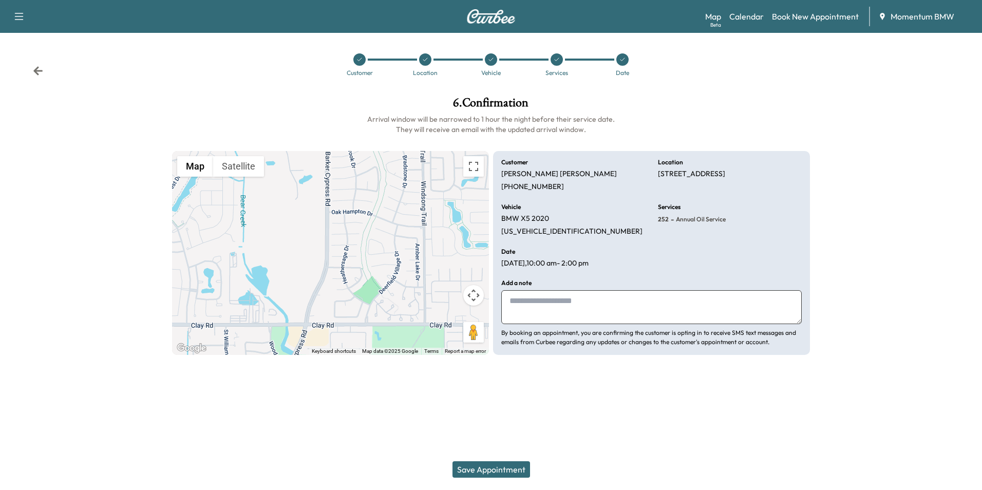
click at [597, 308] on textarea at bounding box center [651, 307] width 300 height 34
type textarea "*******"
click at [509, 469] on button "Save Appointment" at bounding box center [491, 469] width 78 height 16
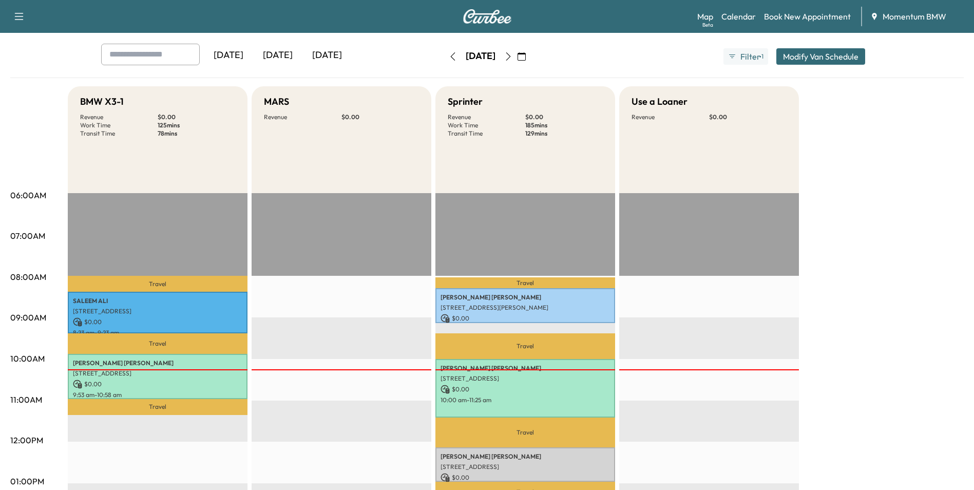
scroll to position [103, 0]
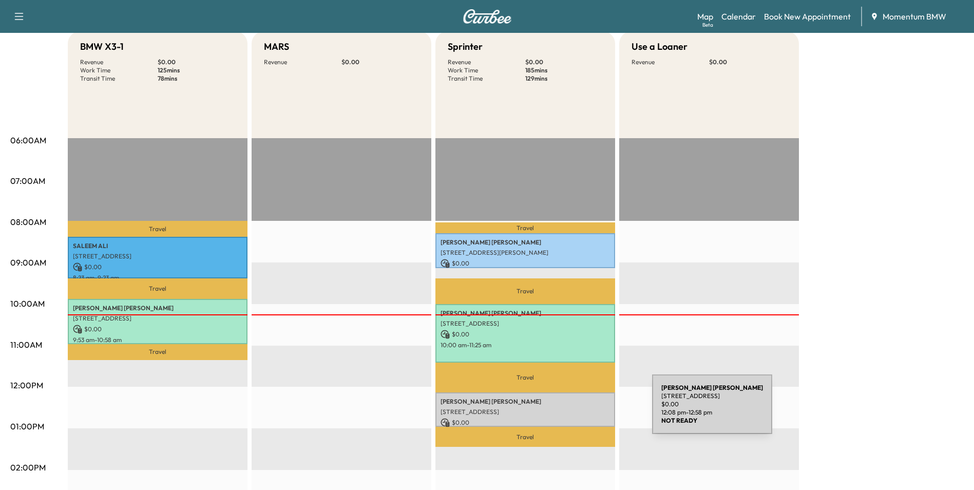
click at [575, 410] on p "[STREET_ADDRESS]" at bounding box center [525, 412] width 169 height 8
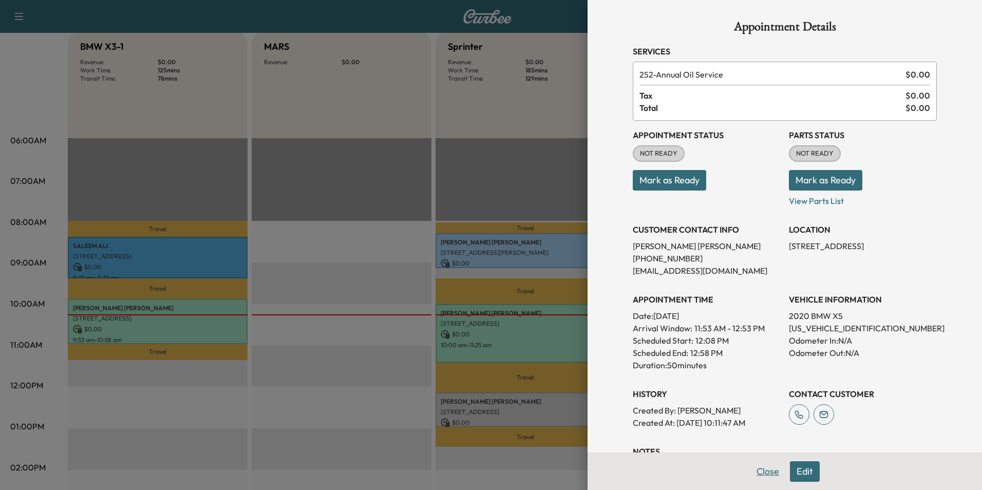
click at [756, 467] on button "Close" at bounding box center [768, 471] width 36 height 21
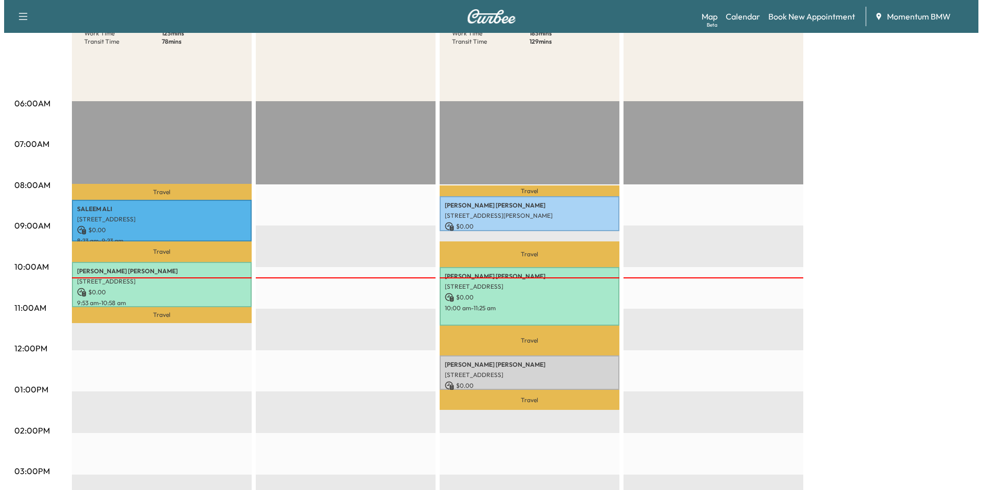
scroll to position [154, 0]
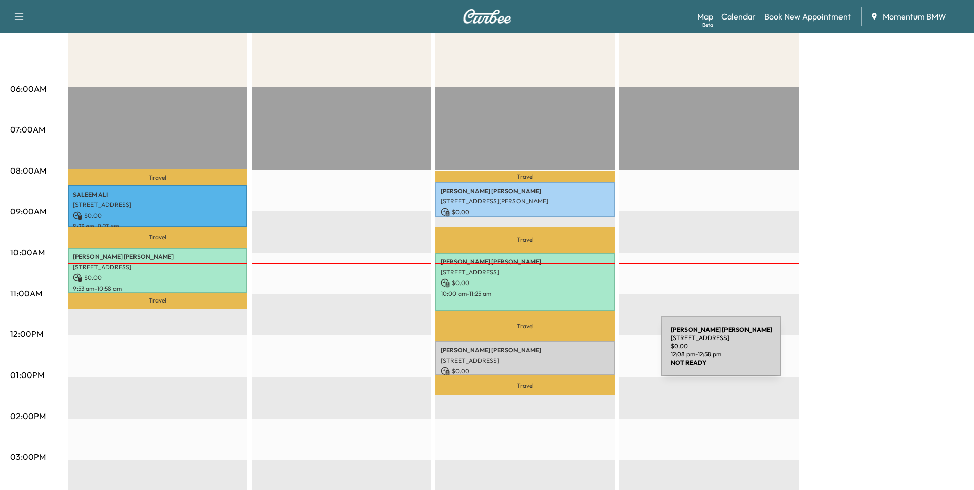
click at [584, 352] on div "[PERSON_NAME] [STREET_ADDRESS] $ 0.00 12:08 pm - 12:58 pm" at bounding box center [525, 358] width 180 height 34
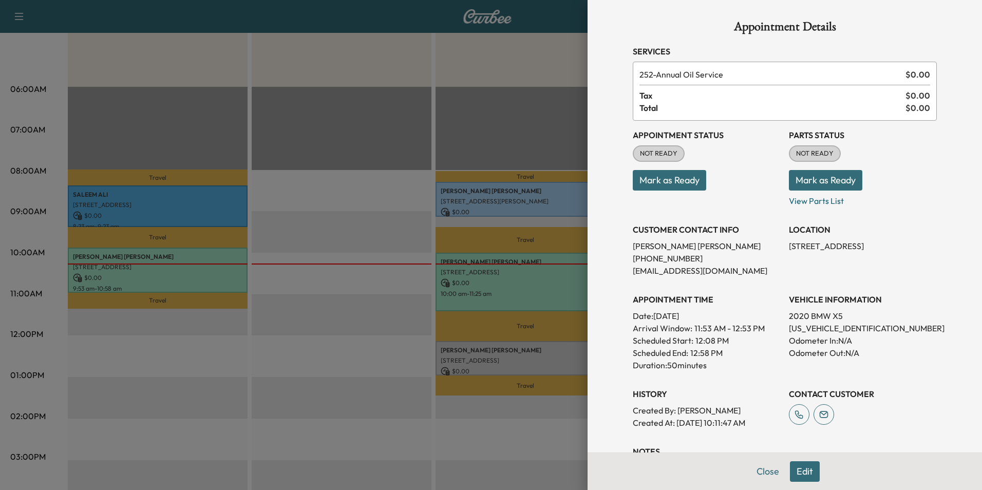
click at [650, 103] on span "Total" at bounding box center [772, 108] width 266 height 12
click at [647, 109] on span "Total" at bounding box center [772, 108] width 266 height 12
click at [805, 470] on button "Edit" at bounding box center [805, 471] width 30 height 21
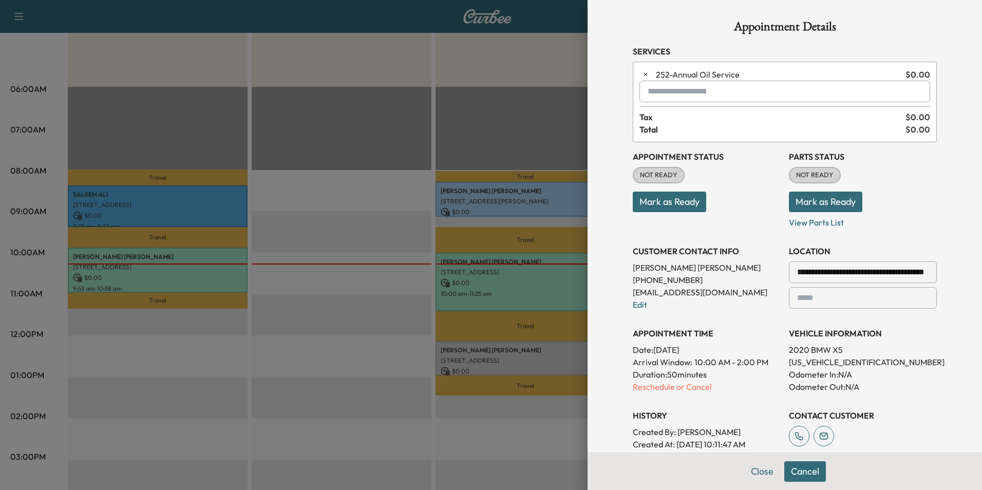
click at [710, 93] on input "text" at bounding box center [784, 92] width 291 height 22
type input "*****"
click at [754, 469] on button "Close" at bounding box center [762, 471] width 36 height 21
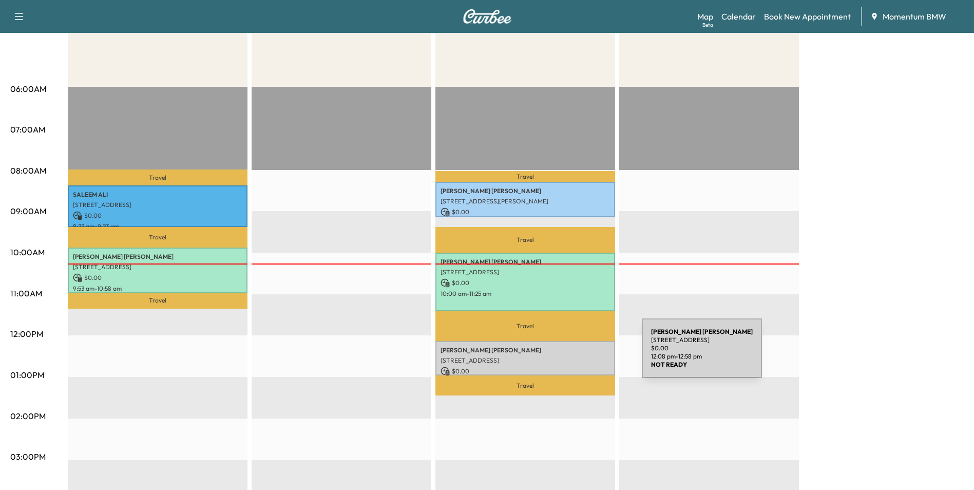
click at [565, 356] on p "[STREET_ADDRESS]" at bounding box center [525, 360] width 169 height 8
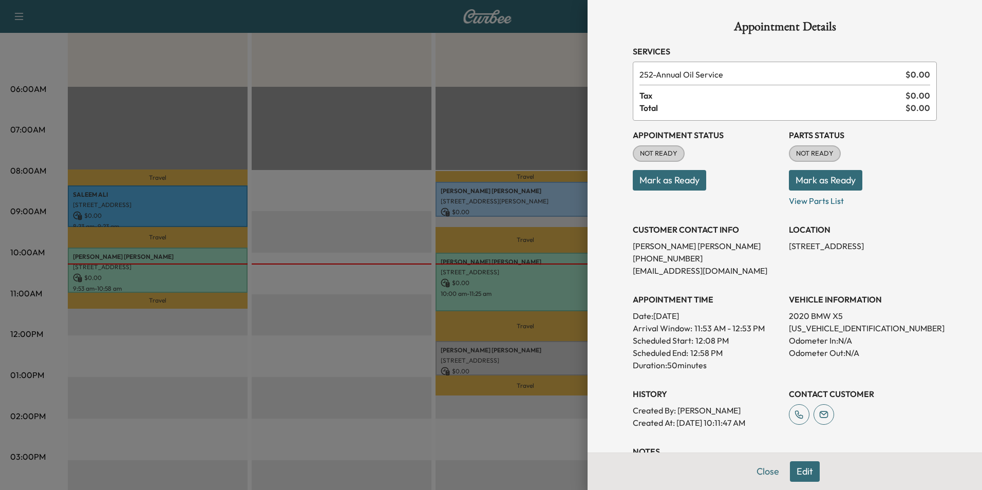
click at [680, 177] on button "Mark as Ready" at bounding box center [669, 180] width 73 height 21
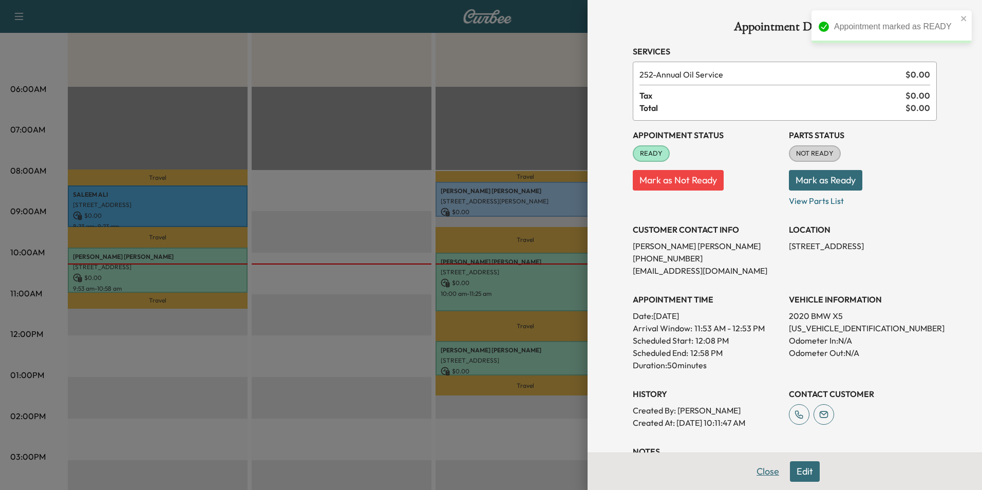
click at [764, 470] on button "Close" at bounding box center [768, 471] width 36 height 21
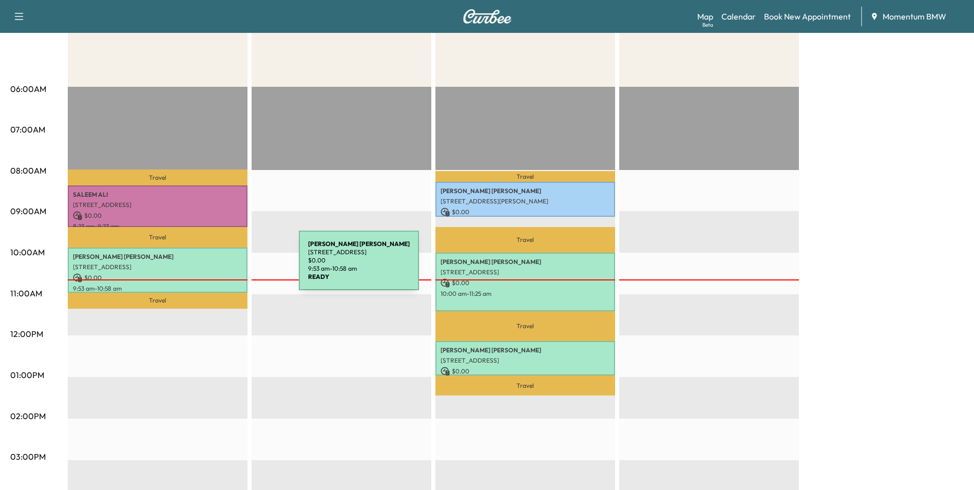
click at [220, 266] on p "[STREET_ADDRESS]" at bounding box center [157, 267] width 169 height 8
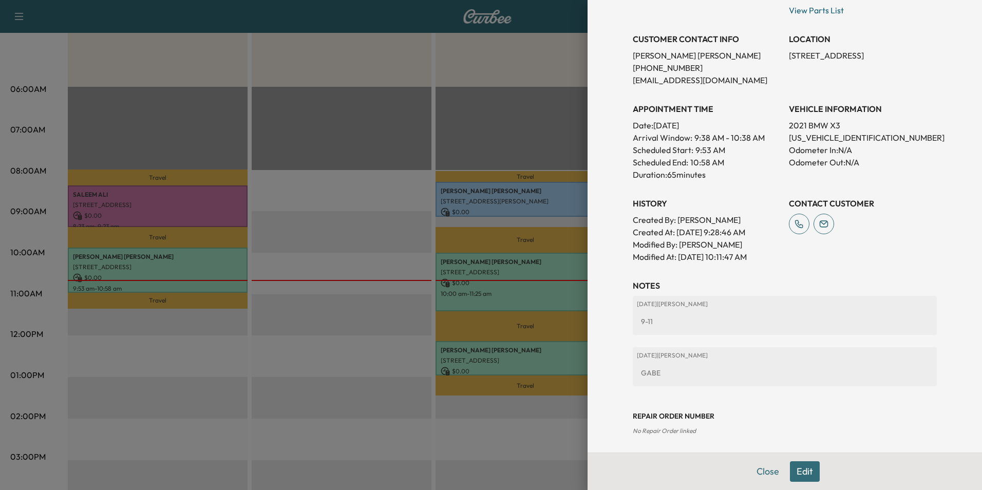
scroll to position [206, 0]
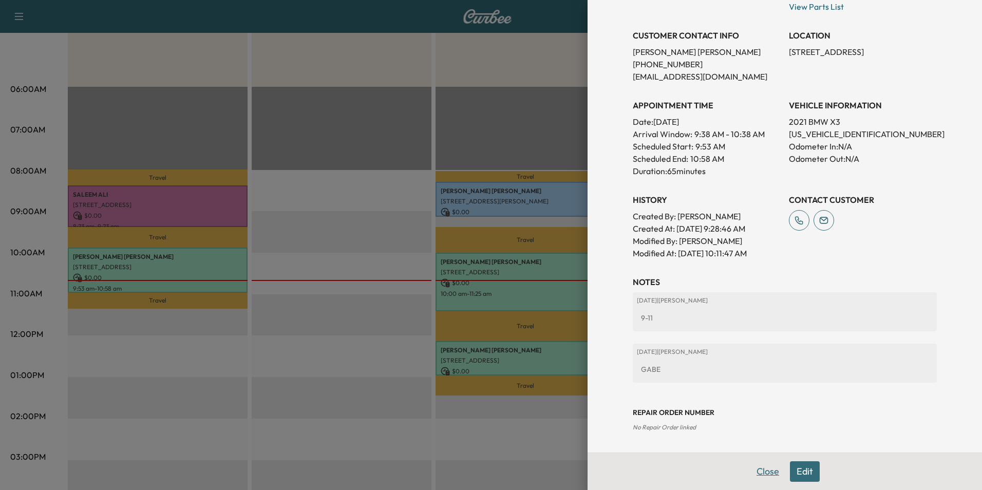
click at [759, 470] on button "Close" at bounding box center [768, 471] width 36 height 21
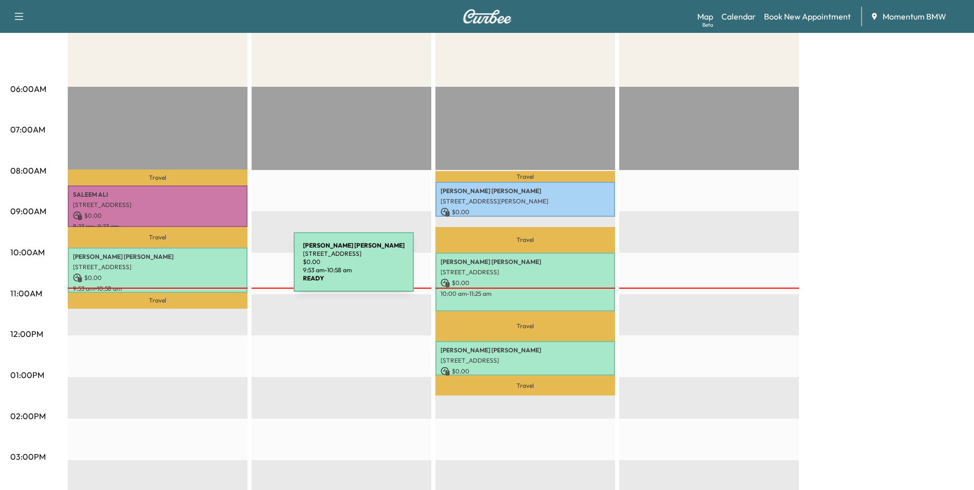
click at [217, 268] on p "[STREET_ADDRESS]" at bounding box center [157, 267] width 169 height 8
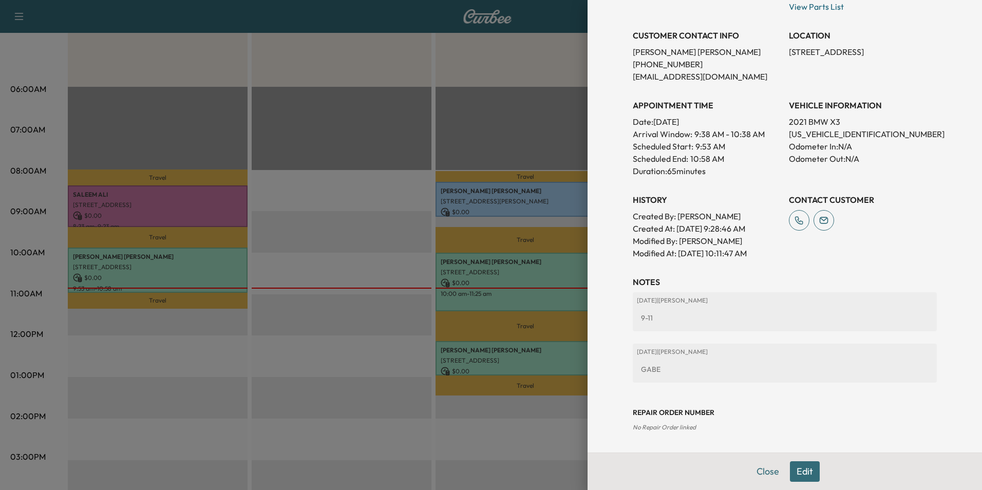
click at [798, 474] on button "Edit" at bounding box center [805, 471] width 30 height 21
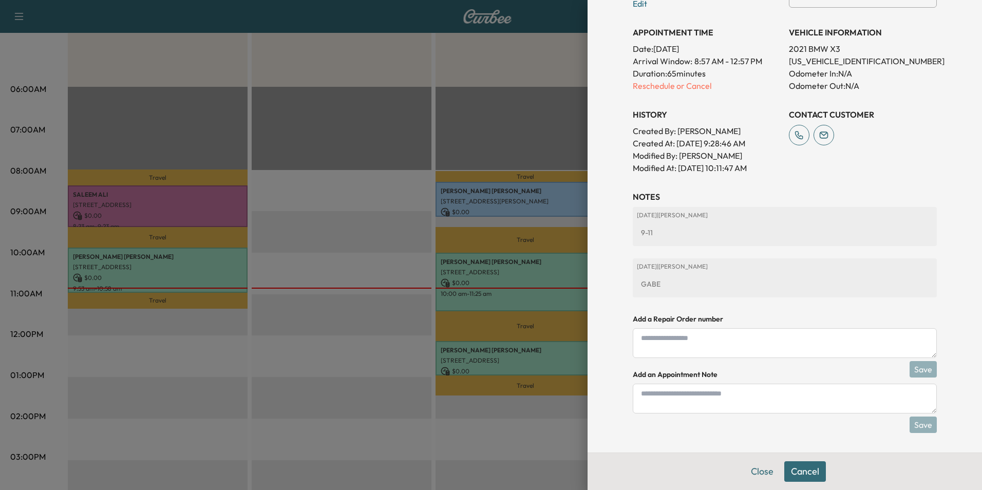
scroll to position [314, 0]
click at [693, 403] on textarea at bounding box center [785, 397] width 304 height 30
type textarea "*"
type textarea "**********"
click at [917, 426] on button "Save" at bounding box center [922, 423] width 27 height 16
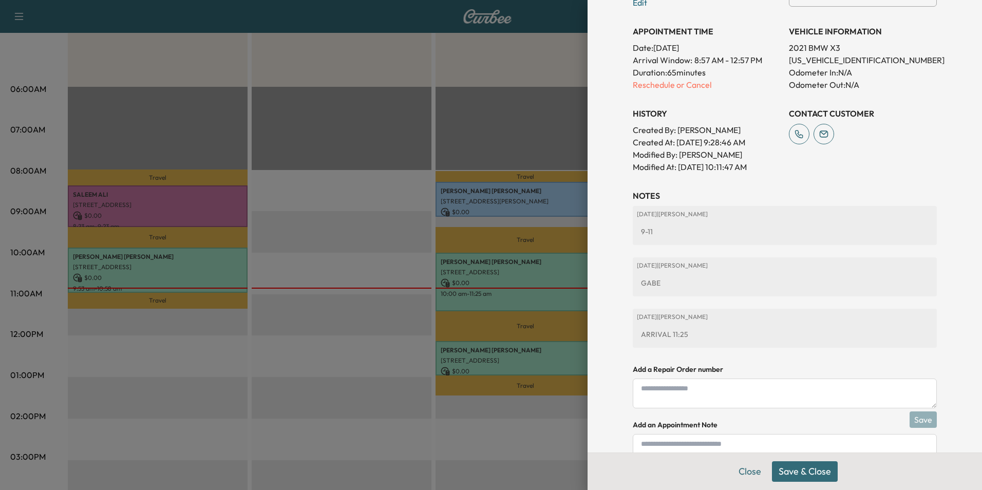
click at [808, 471] on button "Save & Close" at bounding box center [805, 471] width 66 height 21
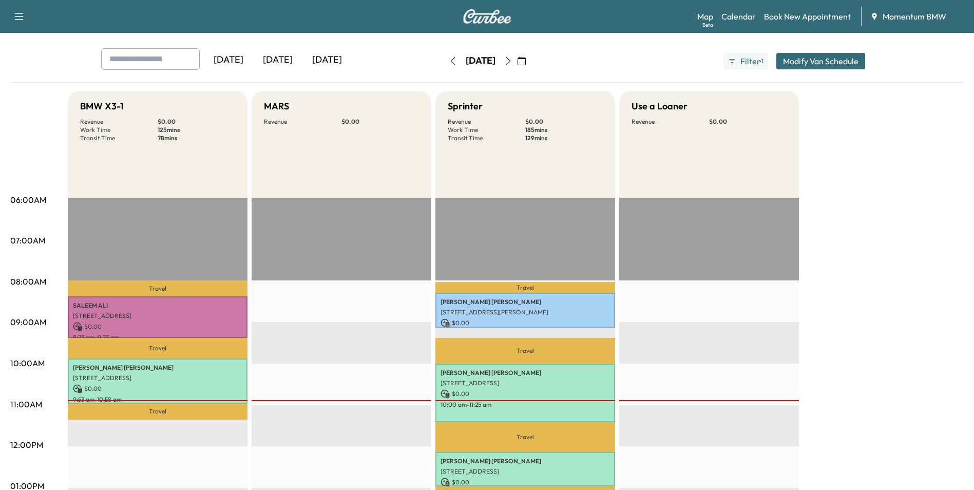
scroll to position [0, 0]
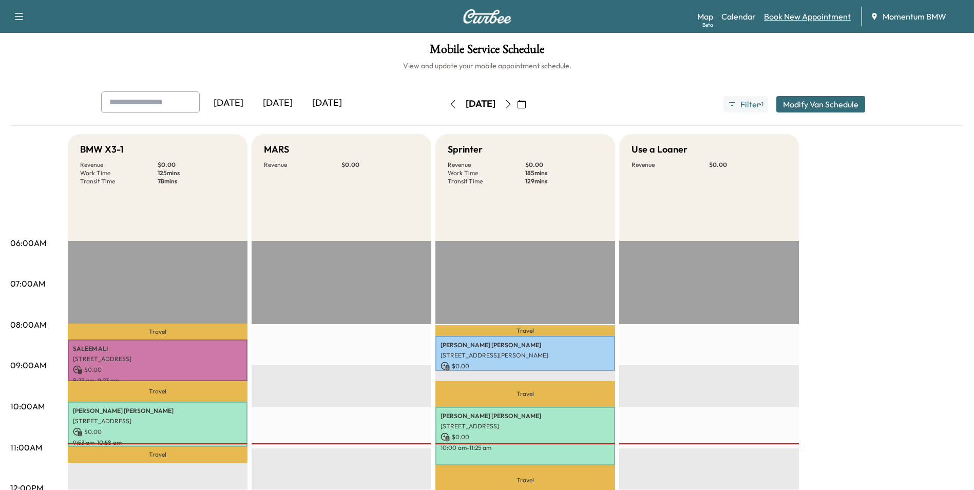
click at [825, 11] on link "Book New Appointment" at bounding box center [807, 16] width 87 height 12
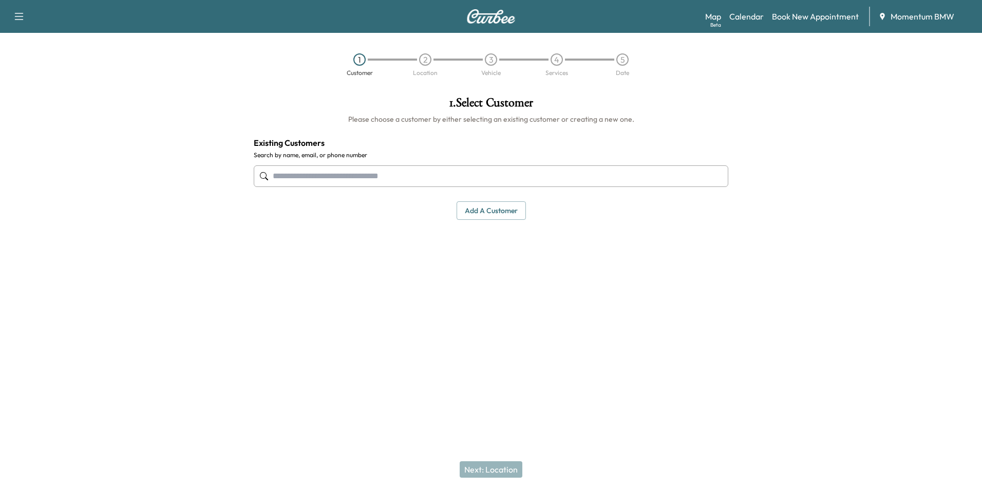
click at [487, 208] on button "Add a customer" at bounding box center [490, 210] width 69 height 19
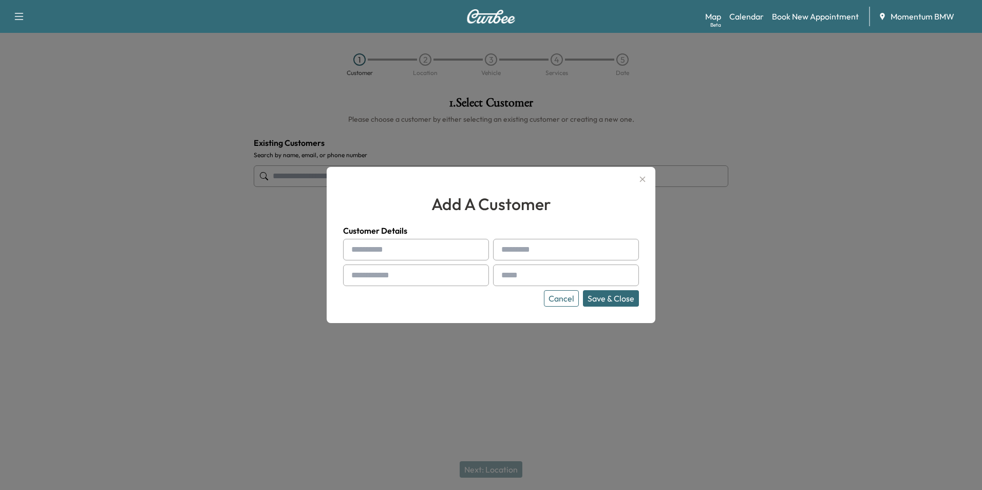
click at [403, 250] on input "text" at bounding box center [416, 250] width 146 height 22
type input "******"
type input "*****"
click at [428, 277] on input "text" at bounding box center [416, 275] width 146 height 22
type input "**********"
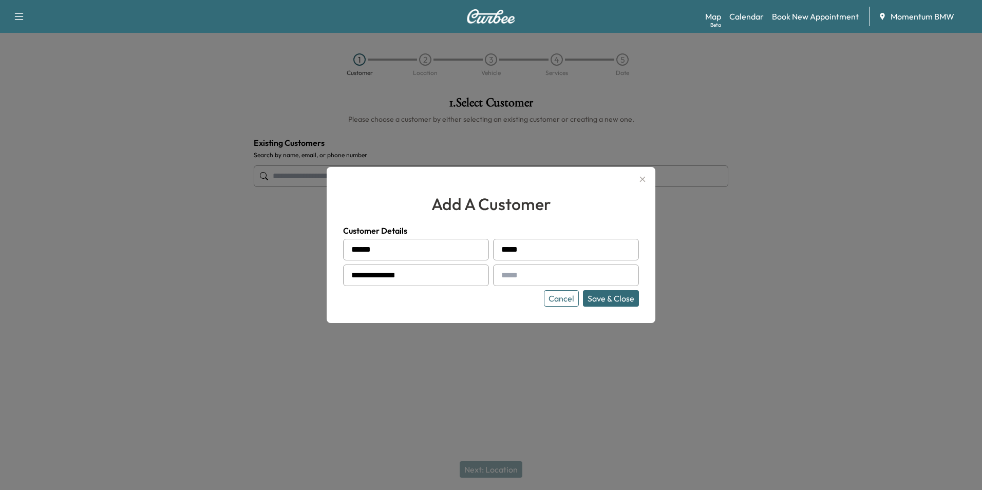
click at [590, 275] on input "text" at bounding box center [566, 275] width 146 height 22
type input "**********"
click at [611, 295] on button "Save & Close" at bounding box center [611, 298] width 56 height 16
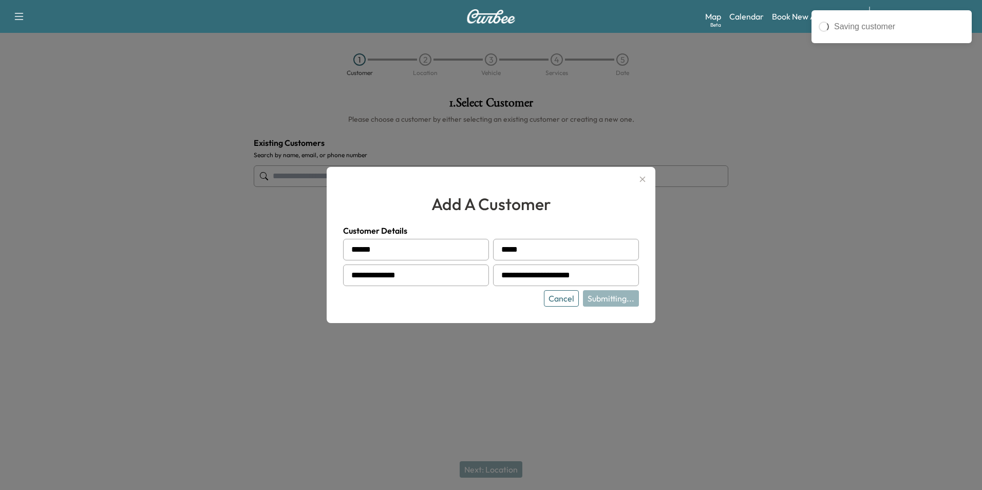
type input "**********"
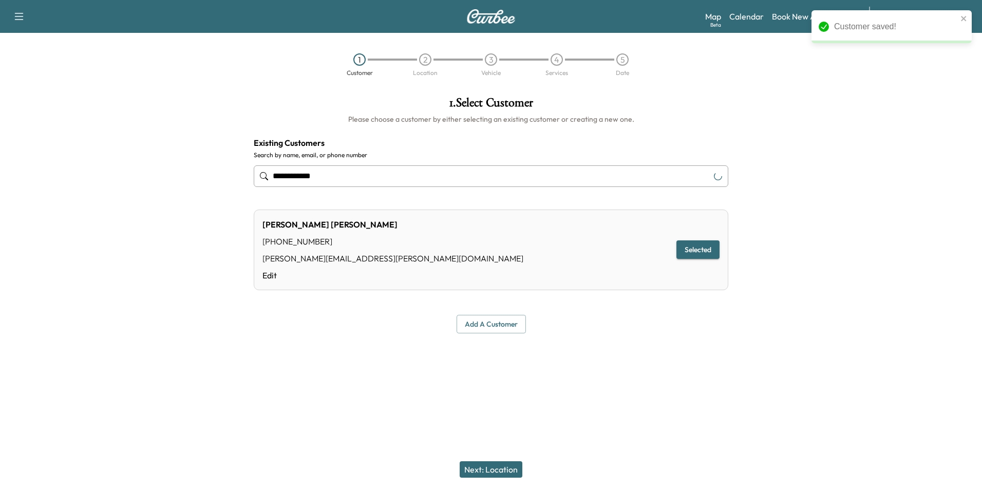
click at [495, 465] on button "Next: Location" at bounding box center [491, 469] width 63 height 16
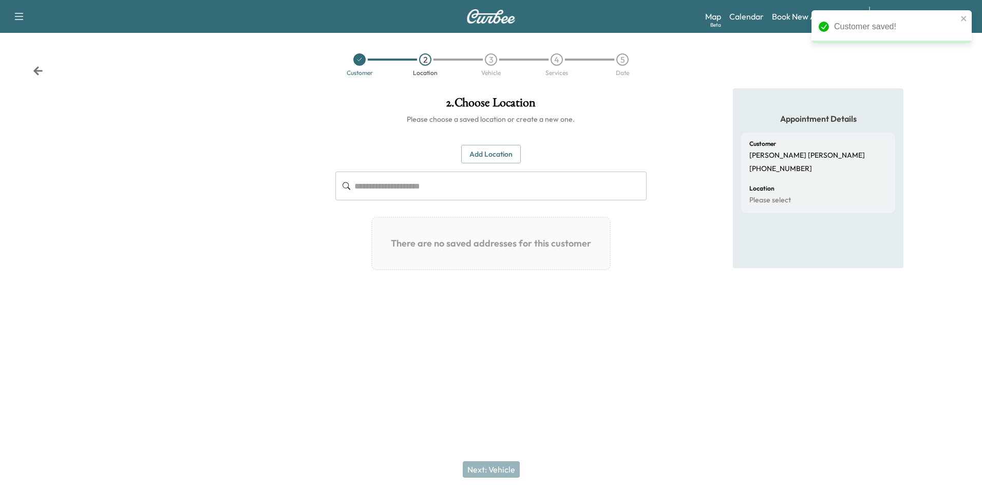
click at [489, 152] on button "Add Location" at bounding box center [491, 154] width 60 height 19
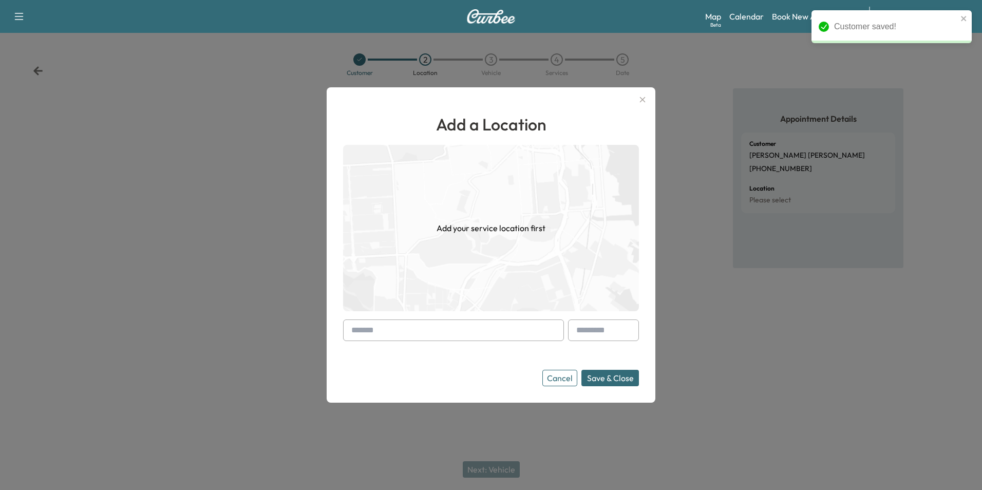
click at [471, 331] on input "text" at bounding box center [453, 330] width 221 height 22
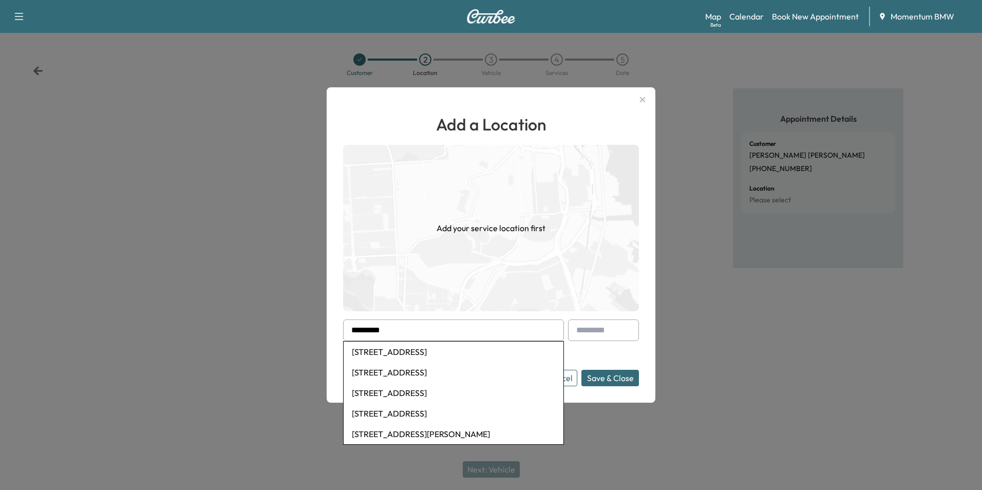
click at [477, 350] on li "[STREET_ADDRESS]" at bounding box center [453, 351] width 220 height 21
type input "**********"
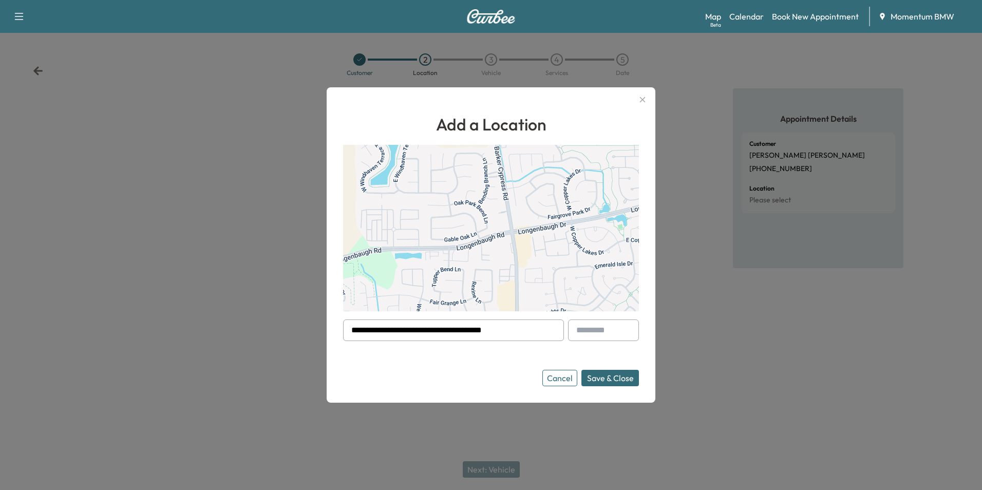
click at [617, 377] on button "Save & Close" at bounding box center [610, 378] width 58 height 16
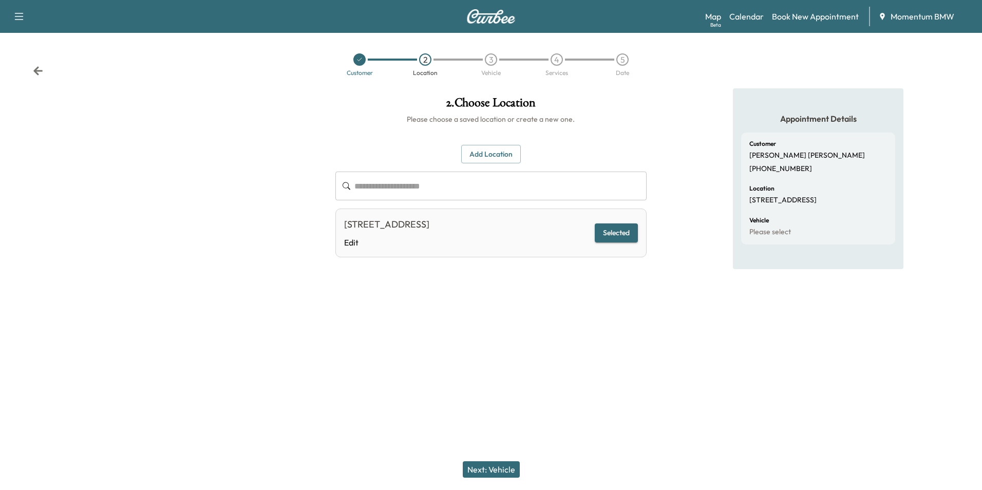
click at [501, 472] on button "Next: Vehicle" at bounding box center [491, 469] width 57 height 16
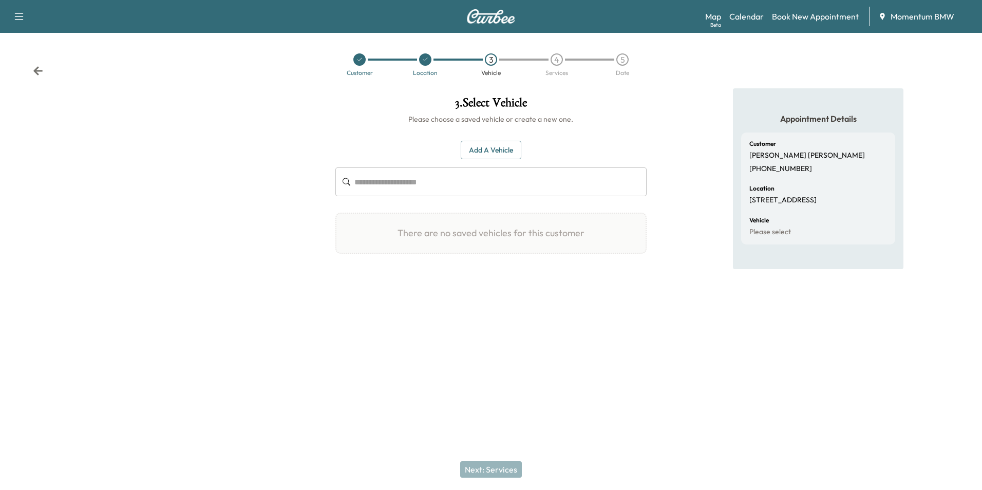
click at [506, 156] on button "Add a Vehicle" at bounding box center [491, 150] width 61 height 19
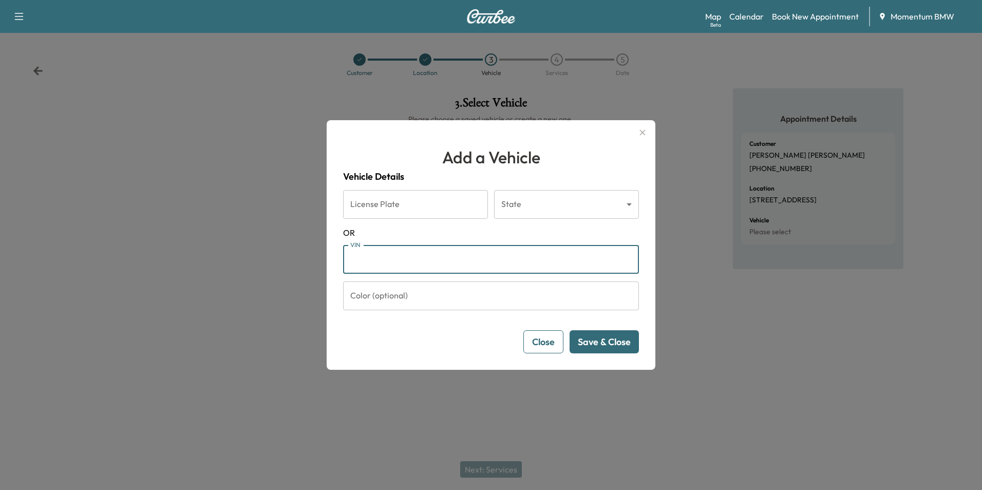
paste input "**********"
type input "**********"
click at [617, 346] on button "Save & Close" at bounding box center [603, 341] width 69 height 23
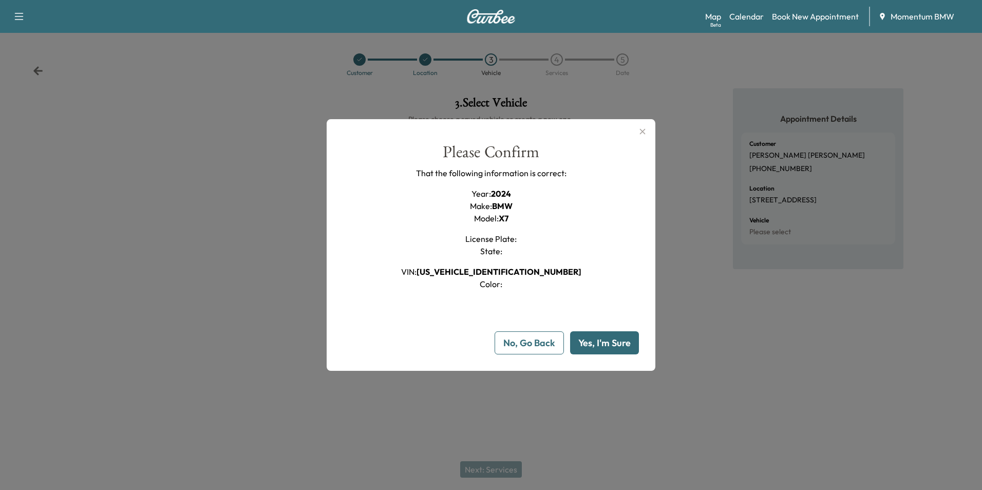
click at [612, 341] on button "Yes, I'm Sure" at bounding box center [604, 342] width 69 height 23
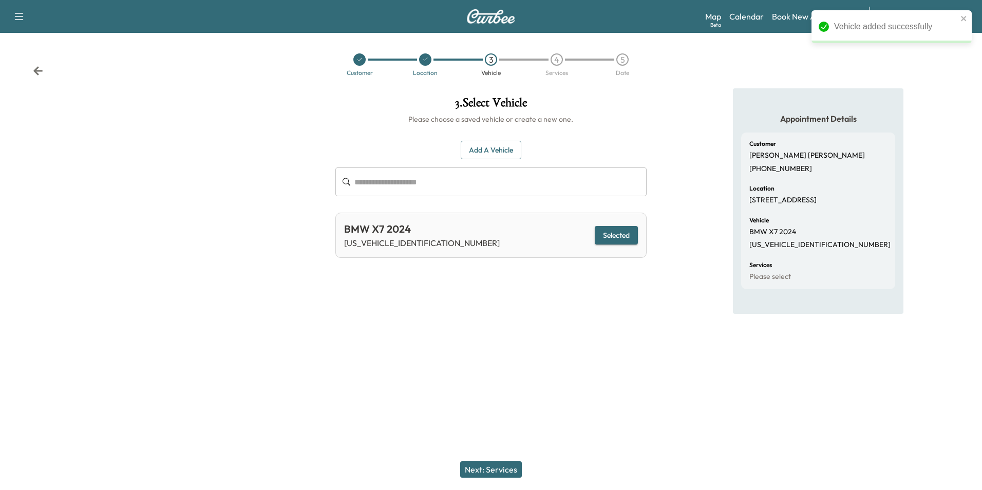
click at [503, 467] on button "Next: Services" at bounding box center [491, 469] width 62 height 16
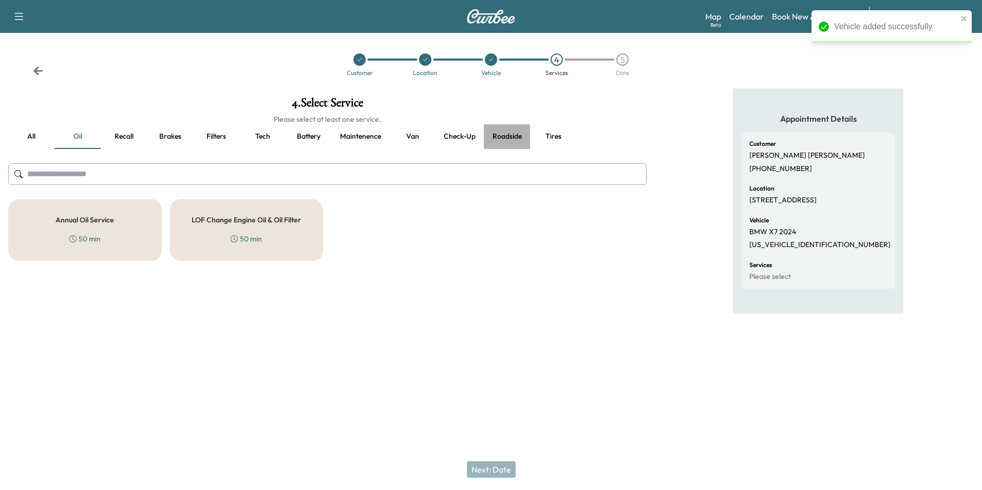
click at [507, 133] on button "Roadside" at bounding box center [507, 136] width 46 height 25
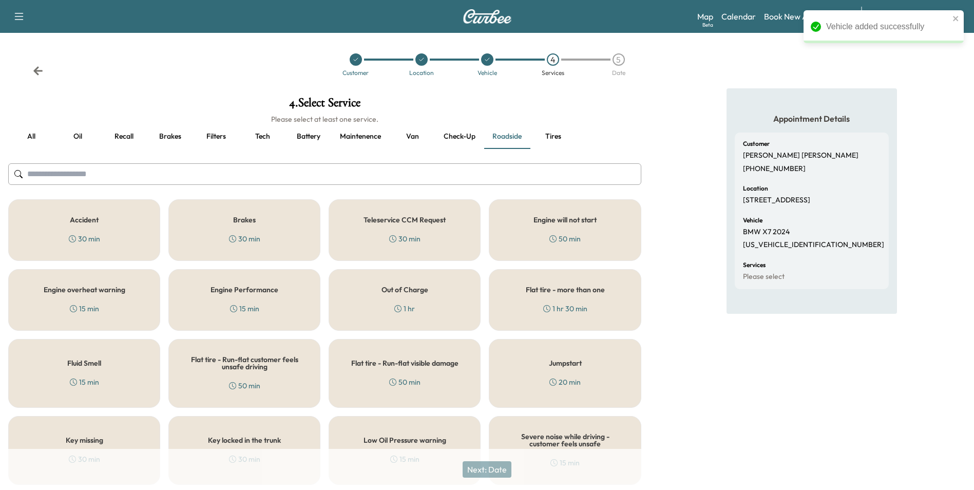
click at [284, 432] on div "Key locked in the trunk 30 min" at bounding box center [244, 450] width 152 height 69
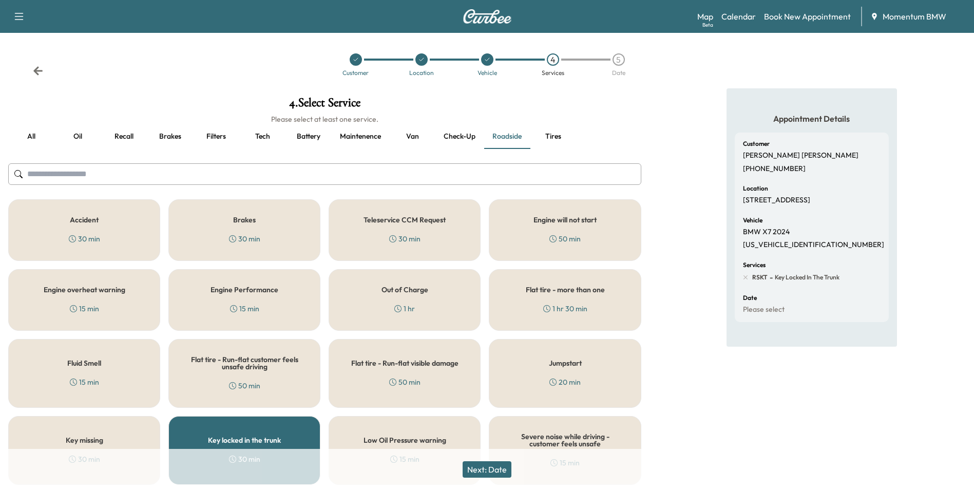
click at [493, 469] on button "Next: Date" at bounding box center [487, 469] width 49 height 16
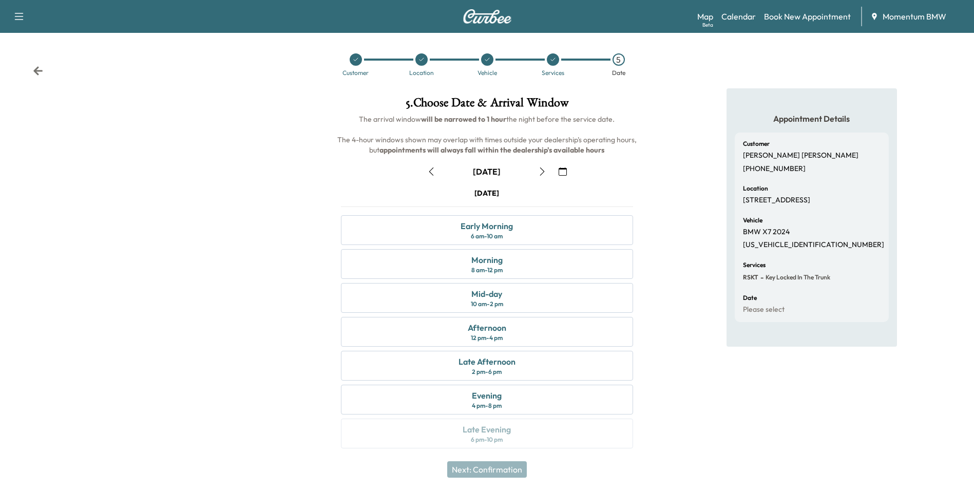
click at [434, 171] on icon "button" at bounding box center [431, 171] width 8 height 8
click at [515, 263] on div "Morning 8 am - 12 pm" at bounding box center [487, 264] width 292 height 30
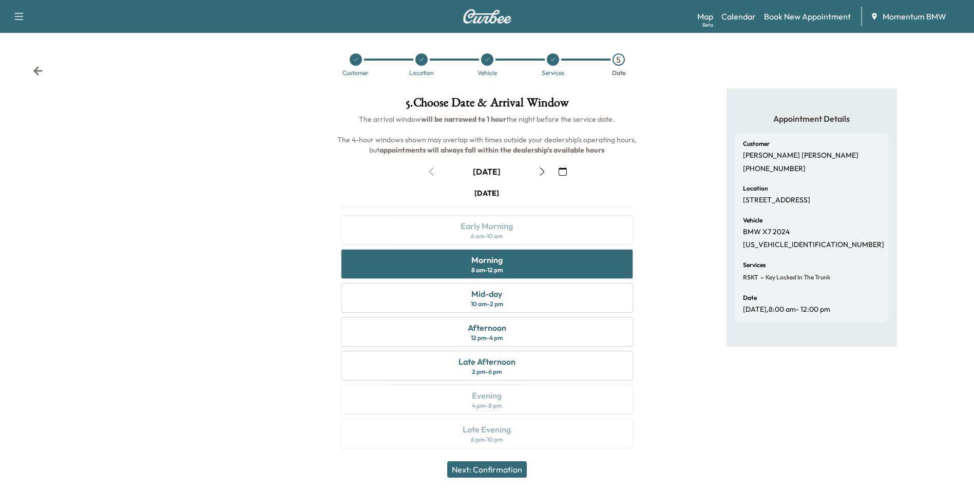
click at [506, 466] on button "Next: Confirmation" at bounding box center [487, 469] width 80 height 16
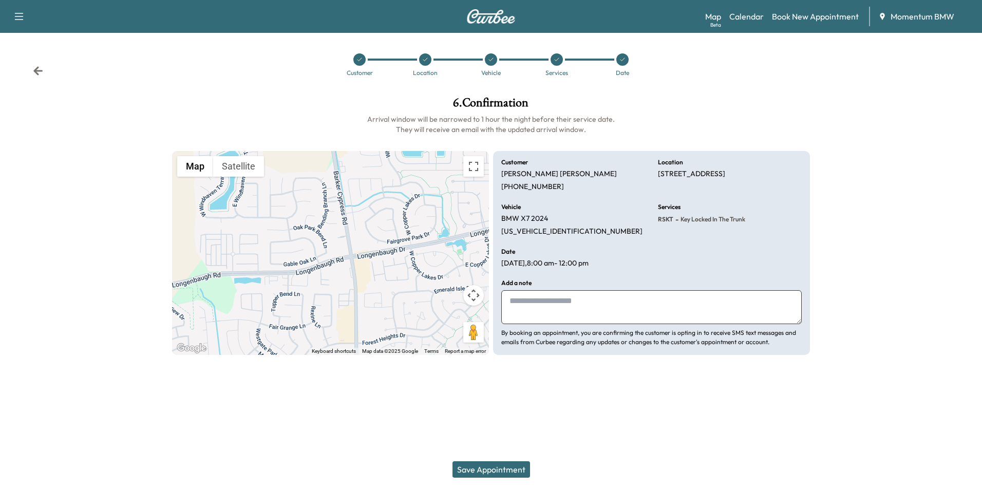
click at [483, 473] on button "Save Appointment" at bounding box center [491, 469] width 78 height 16
